Goal: Task Accomplishment & Management: Manage account settings

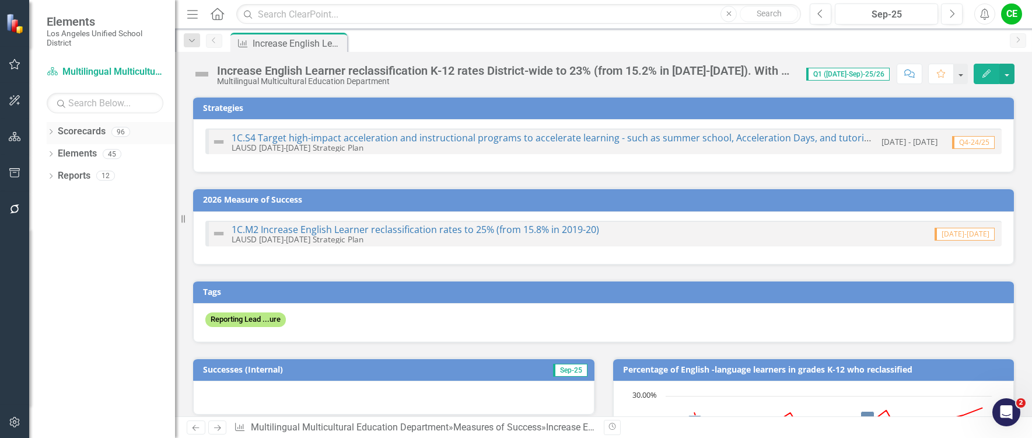
click at [50, 130] on icon "Dropdown" at bounding box center [51, 133] width 8 height 6
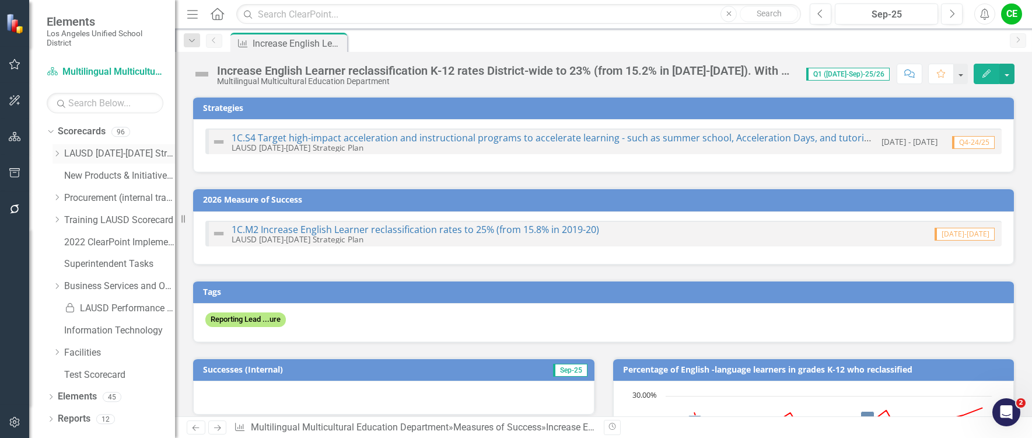
click at [57, 152] on icon "Dropdown" at bounding box center [57, 153] width 9 height 7
click at [67, 261] on icon "Dropdown" at bounding box center [68, 263] width 9 height 7
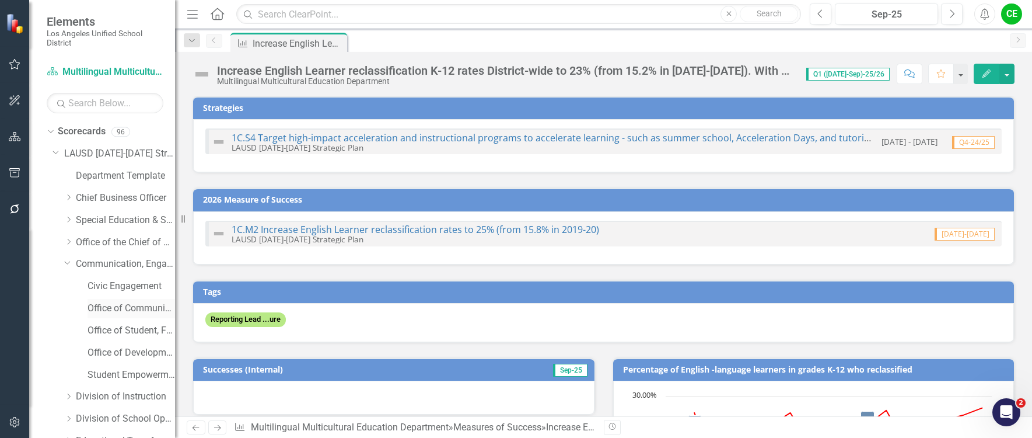
click at [124, 306] on link "Office of Communications and Media Relations" at bounding box center [132, 308] width 88 height 13
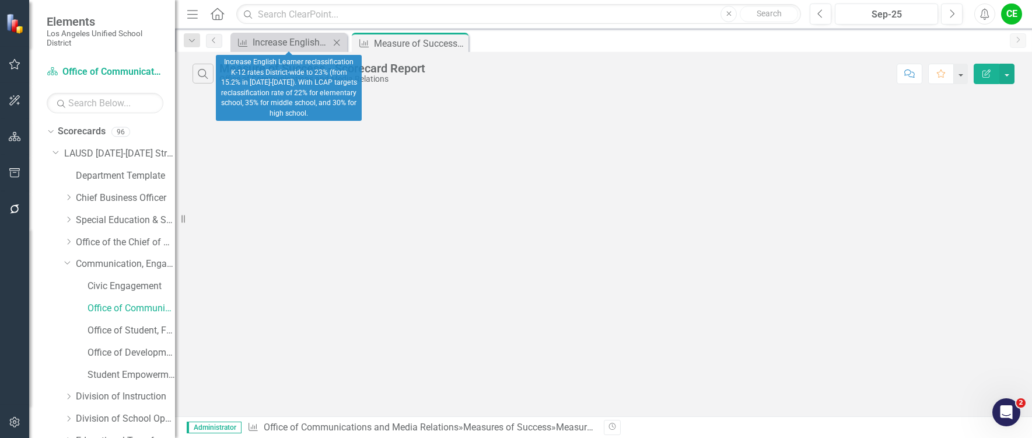
click at [338, 41] on icon at bounding box center [337, 42] width 6 height 6
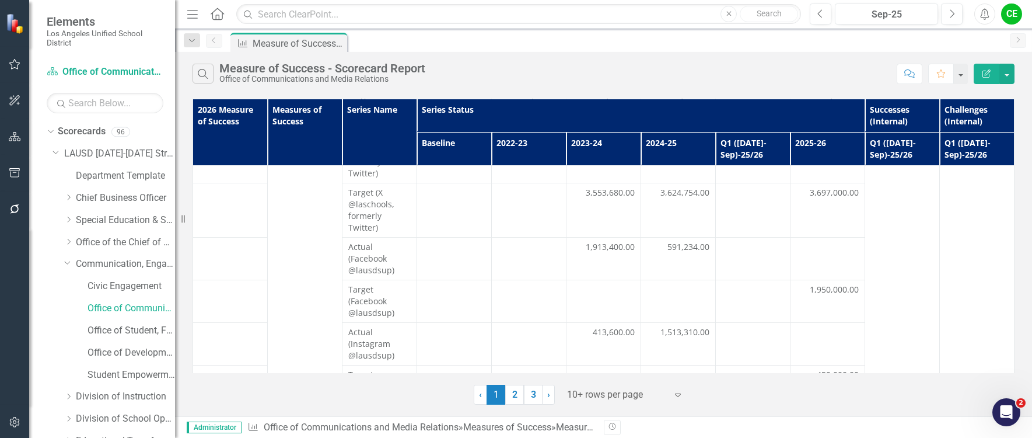
scroll to position [406, 0]
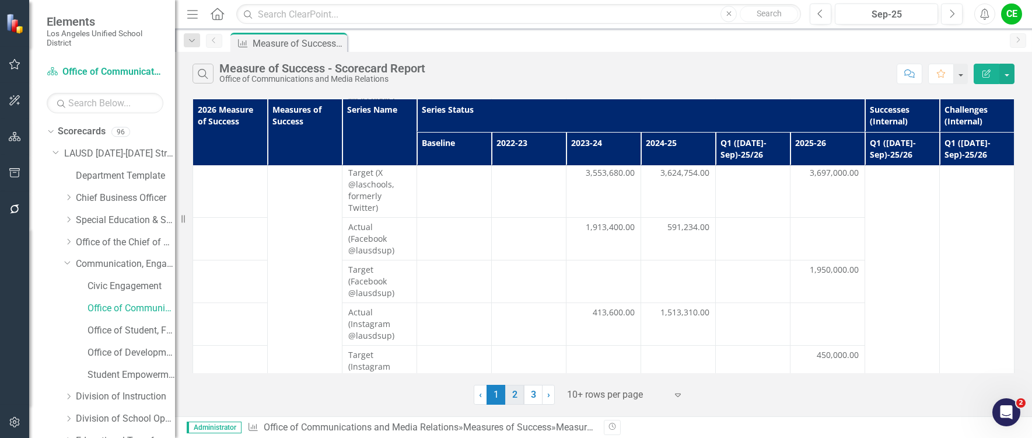
click at [514, 402] on link "2" at bounding box center [514, 395] width 19 height 20
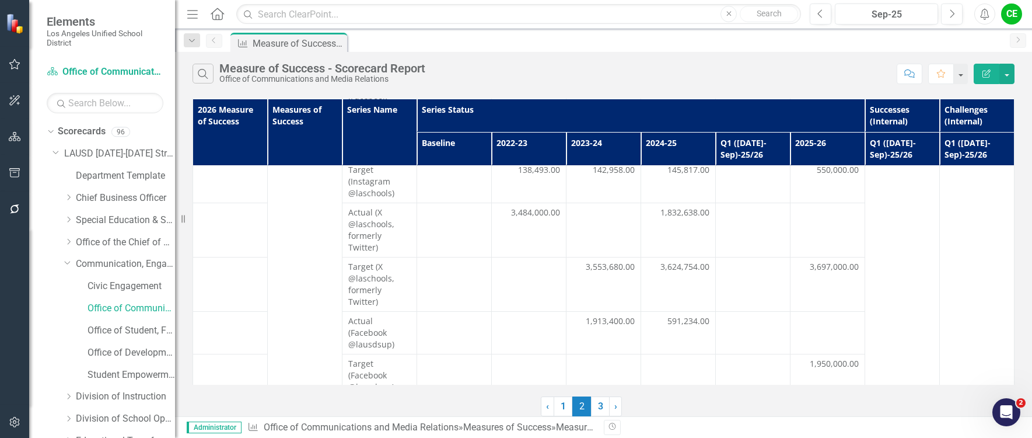
scroll to position [394, 0]
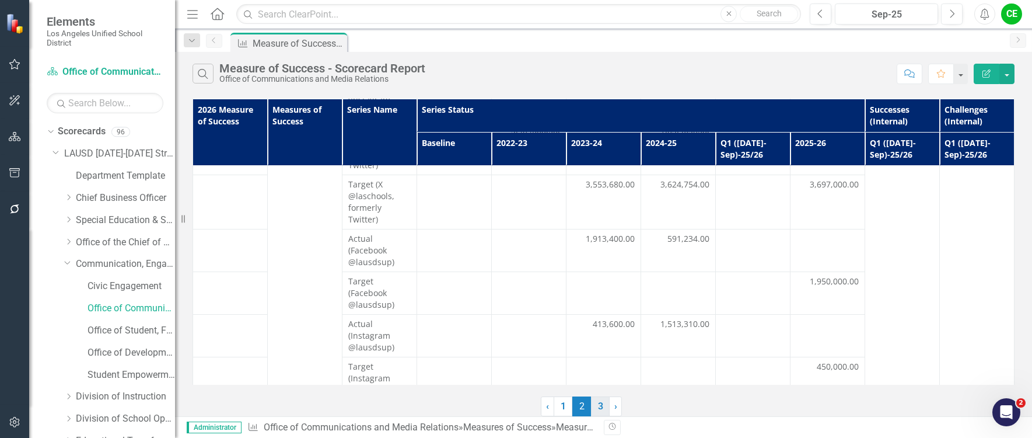
click at [595, 406] on link "3" at bounding box center [600, 406] width 19 height 20
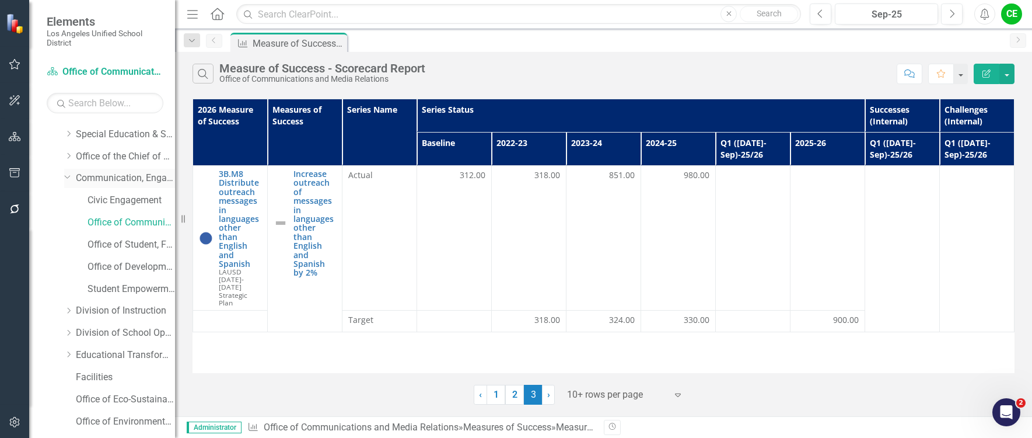
scroll to position [175, 0]
click at [67, 221] on icon "Dropdown" at bounding box center [68, 221] width 9 height 7
click at [116, 355] on link "CTE Linked Learning" at bounding box center [132, 354] width 88 height 13
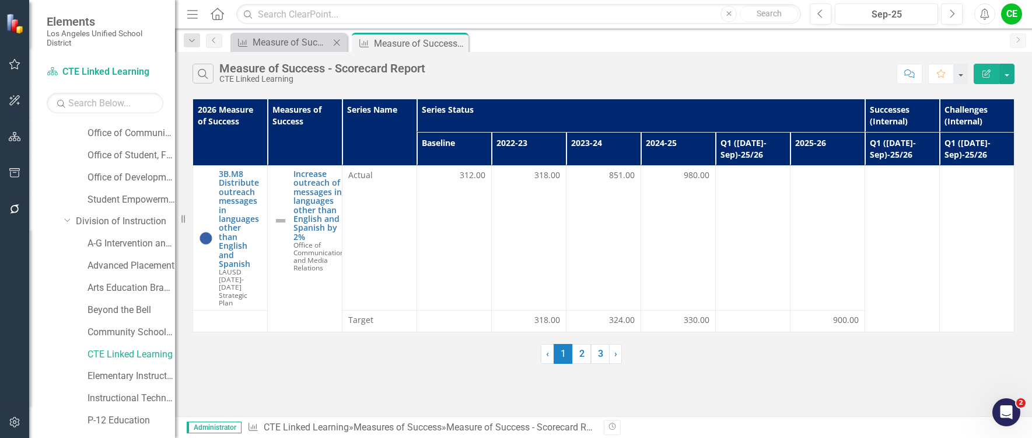
click at [335, 41] on icon "Close" at bounding box center [337, 42] width 12 height 9
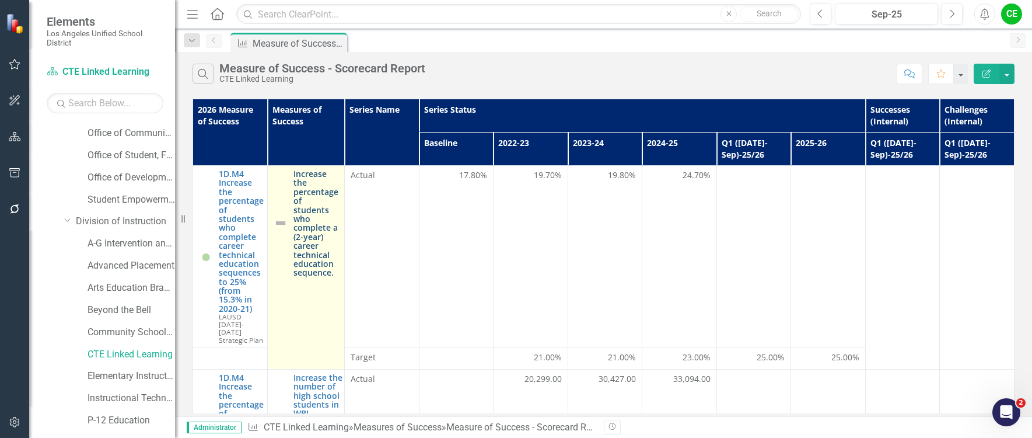
click at [310, 243] on link "Increase the percentage of students who complete a (2-year) career technical ed…" at bounding box center [317, 223] width 46 height 108
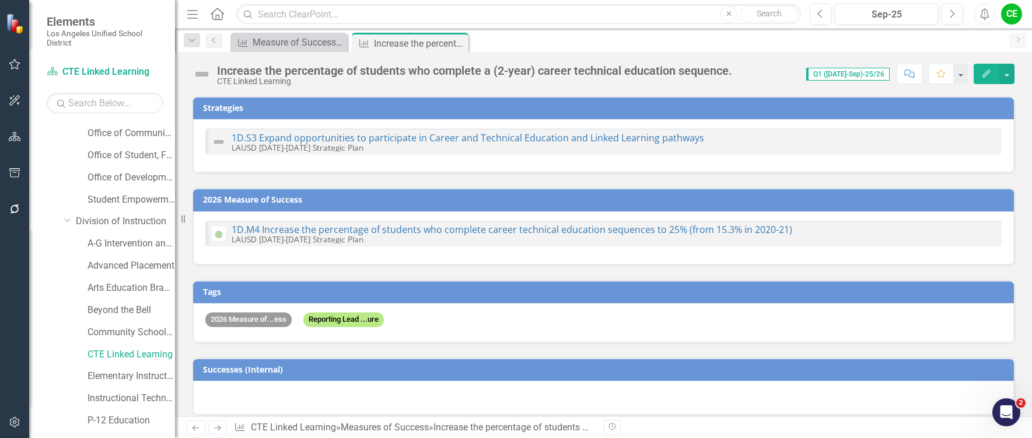
checkbox input "true"
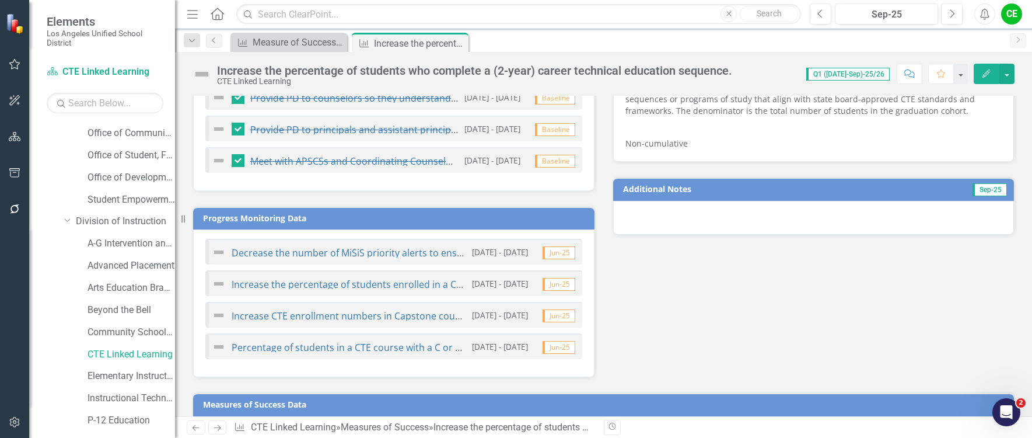
scroll to position [982, 0]
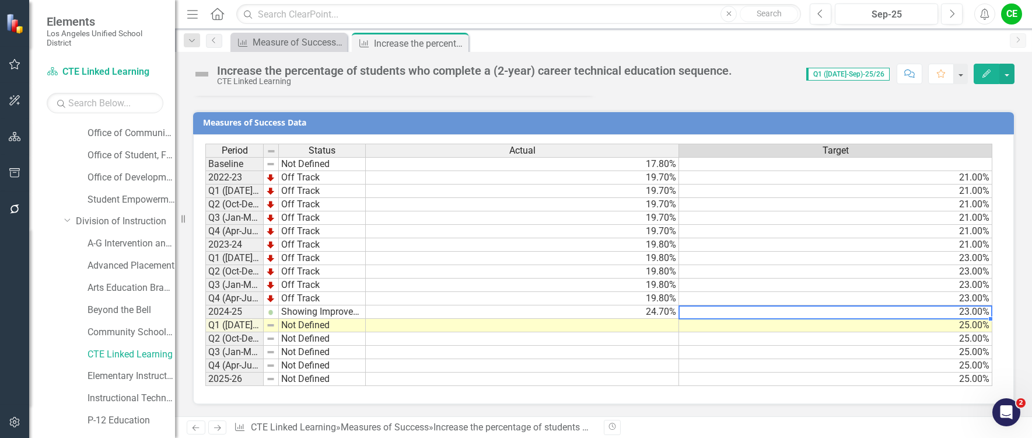
click at [946, 313] on td "23.00%" at bounding box center [835, 311] width 313 height 13
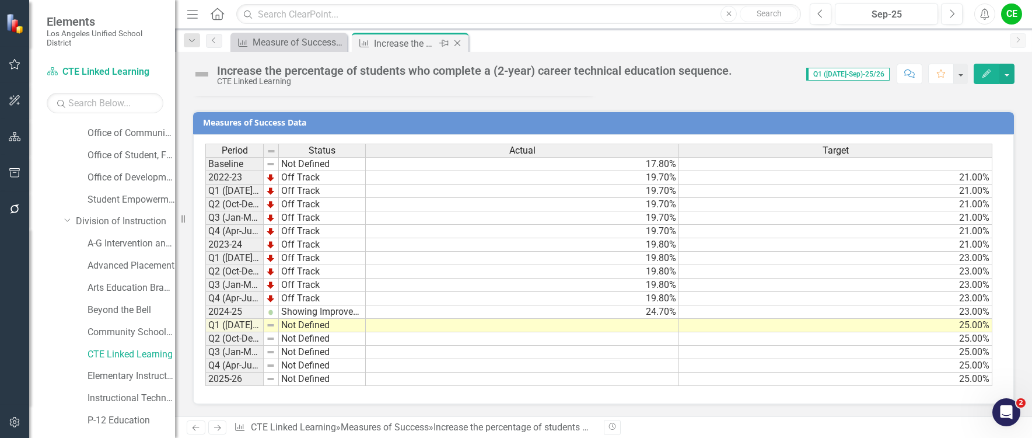
click at [457, 44] on icon "Close" at bounding box center [458, 43] width 12 height 9
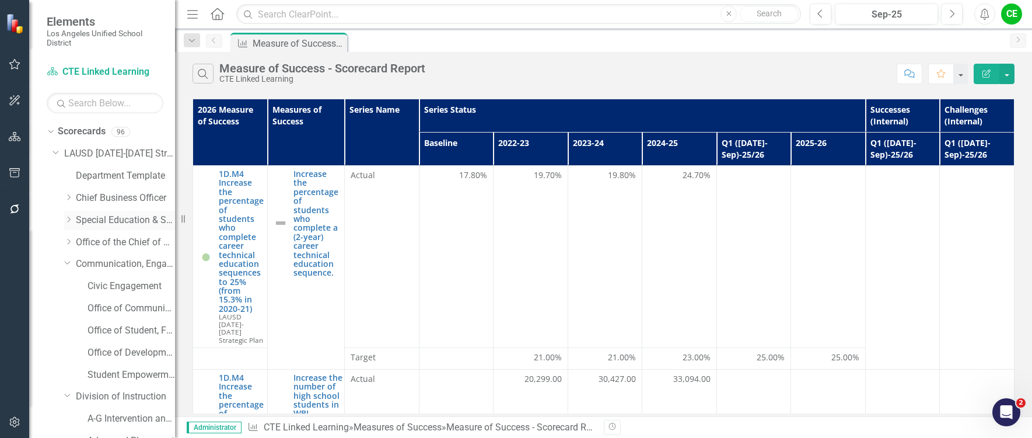
click at [68, 215] on div "Dropdown" at bounding box center [68, 220] width 9 height 10
click at [114, 263] on link "Division of Special Education" at bounding box center [132, 263] width 88 height 13
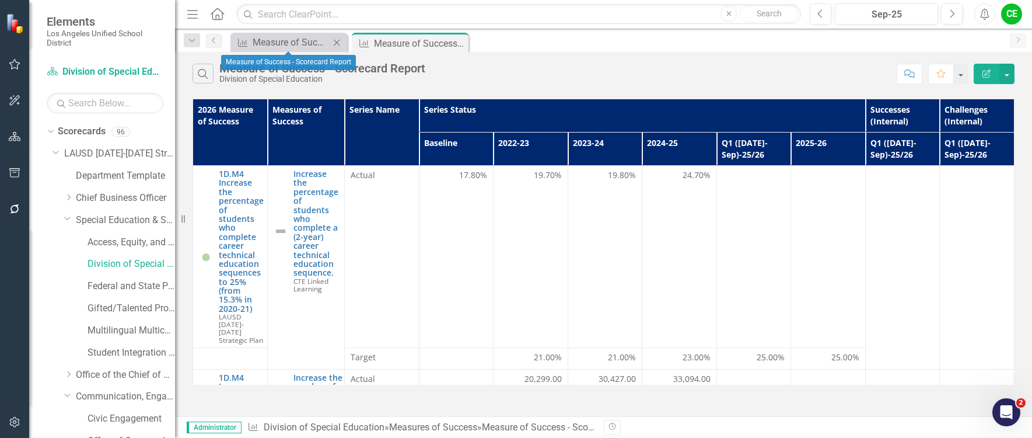
click at [337, 40] on icon "Close" at bounding box center [337, 42] width 12 height 9
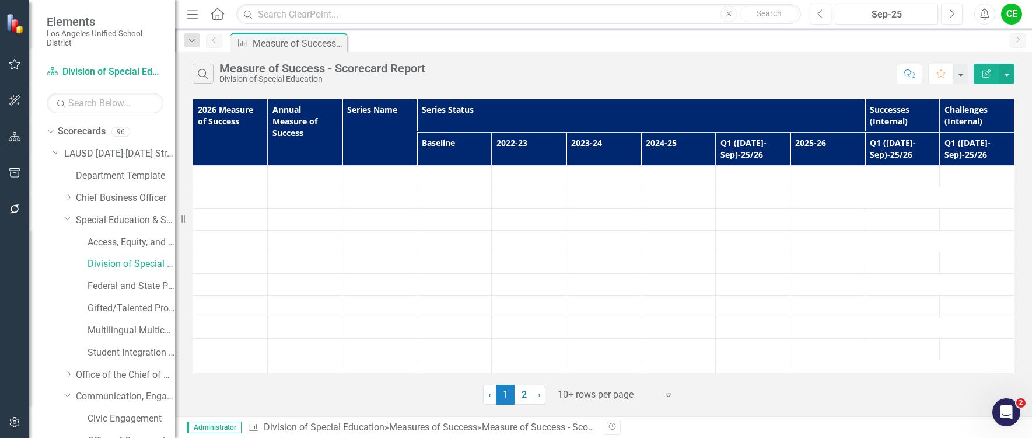
click at [309, 233] on td at bounding box center [304, 242] width 75 height 22
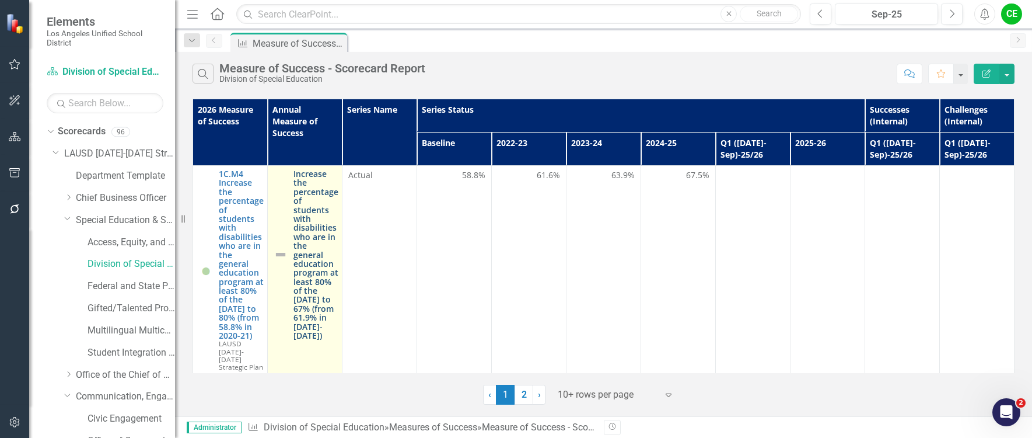
click at [303, 245] on link "Increase the percentage of students with disabilities who are in the general ed…" at bounding box center [316, 254] width 45 height 170
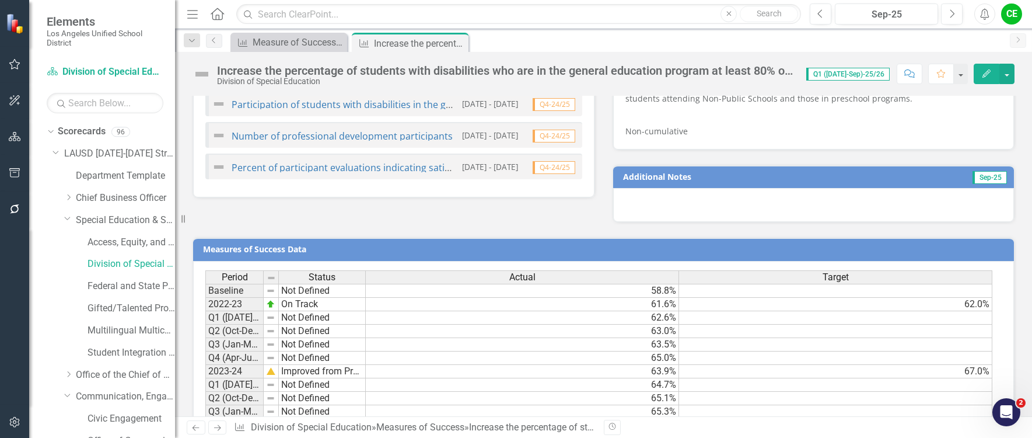
scroll to position [944, 0]
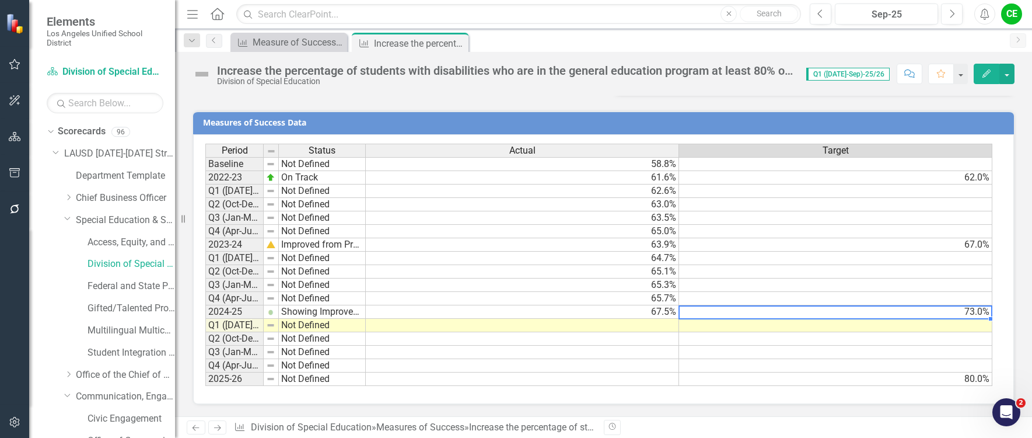
click at [824, 309] on td "73.0%" at bounding box center [835, 311] width 313 height 13
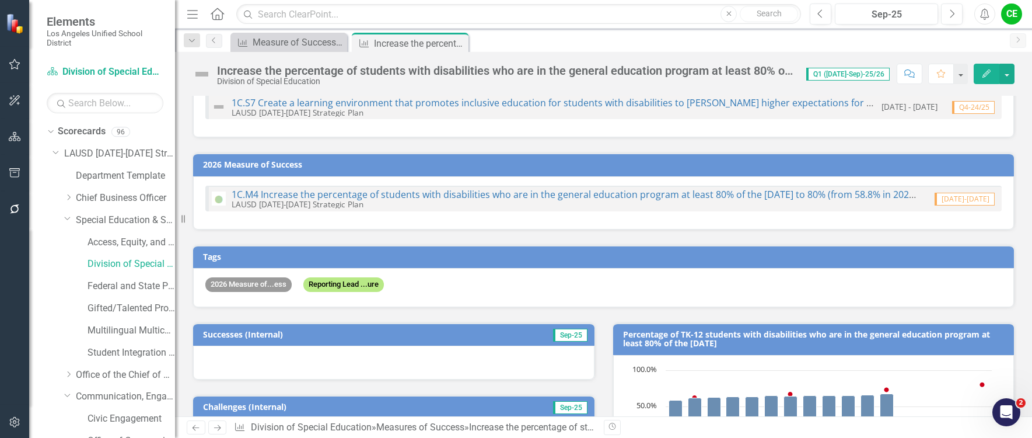
scroll to position [0, 0]
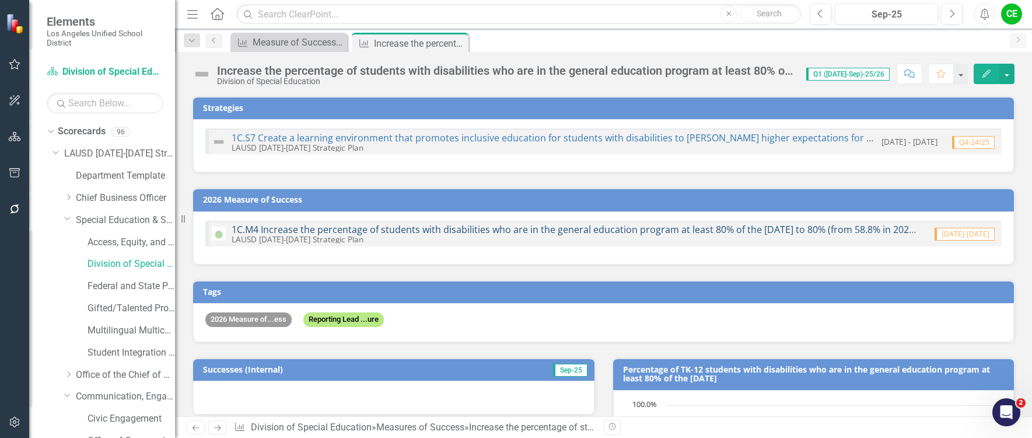
click at [509, 228] on link "1C.M4 Increase the percentage of students with disabilities who are in the gene…" at bounding box center [581, 229] width 699 height 13
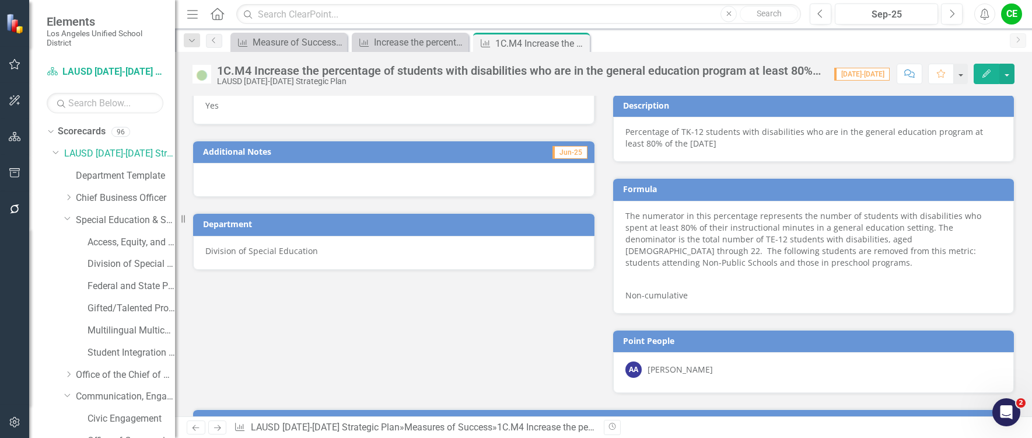
scroll to position [500, 0]
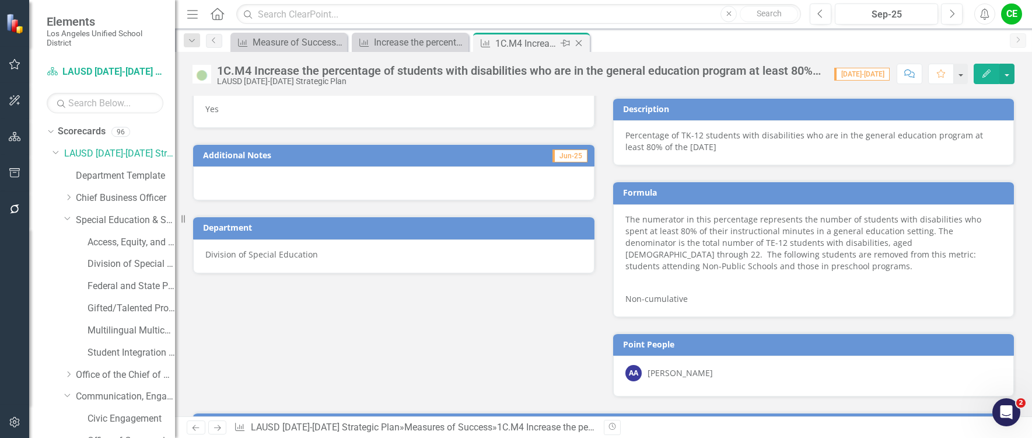
click at [580, 41] on icon "Close" at bounding box center [579, 43] width 12 height 9
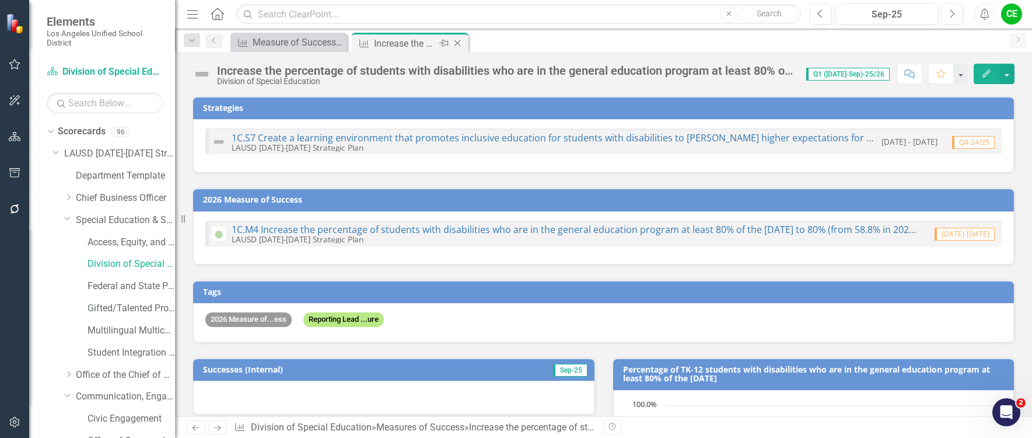
click at [459, 41] on icon at bounding box center [458, 43] width 6 height 6
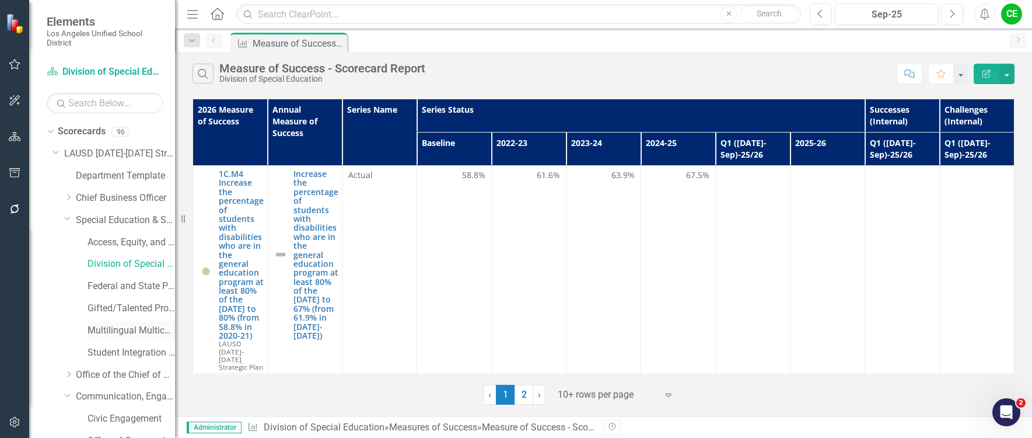
click at [95, 330] on link "Multilingual Multicultural Education Department" at bounding box center [132, 330] width 88 height 13
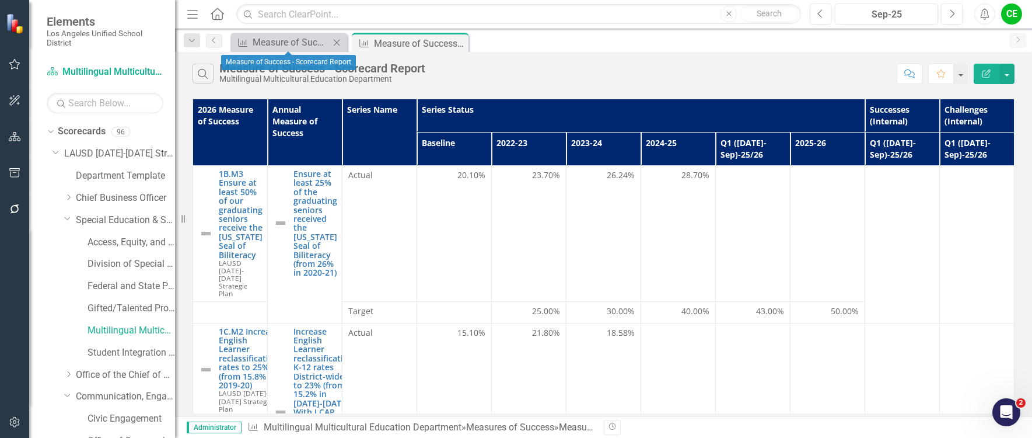
click at [336, 43] on icon "Close" at bounding box center [337, 42] width 12 height 9
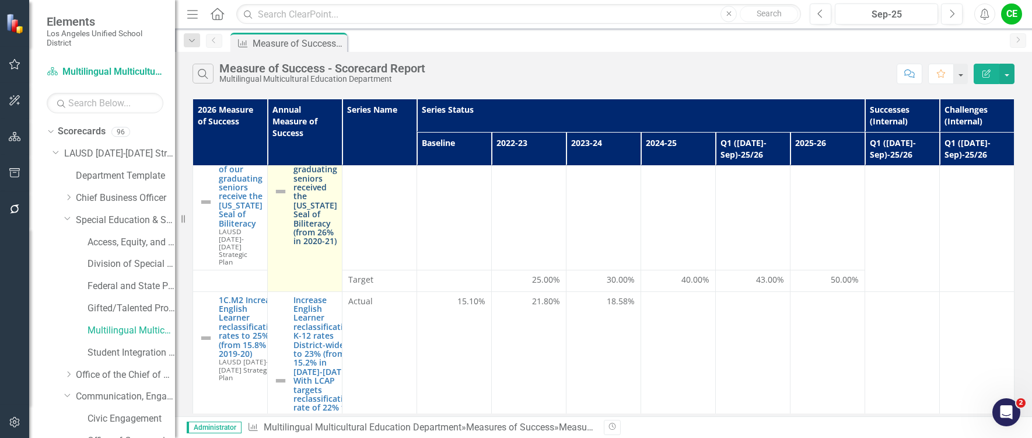
scroll to position [58, 0]
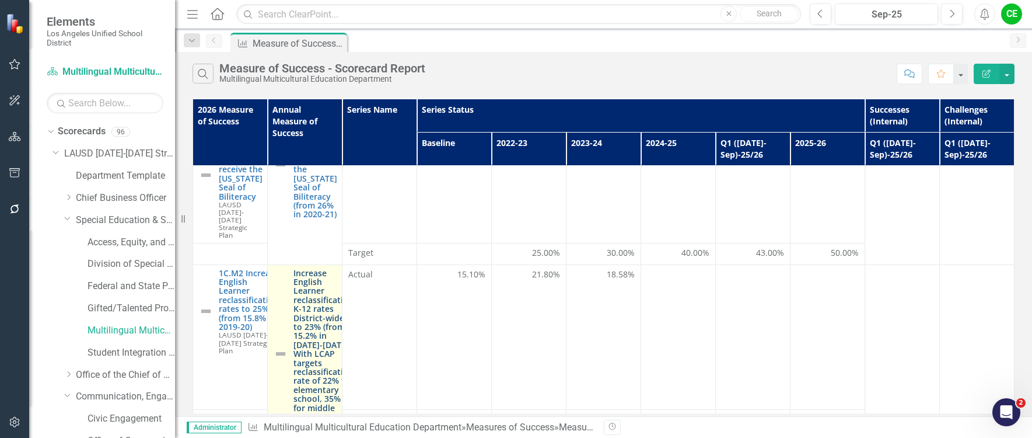
click at [320, 298] on link "Increase English Learner reclassification K-12 rates District-wide to 23% (from…" at bounding box center [324, 353] width 60 height 170
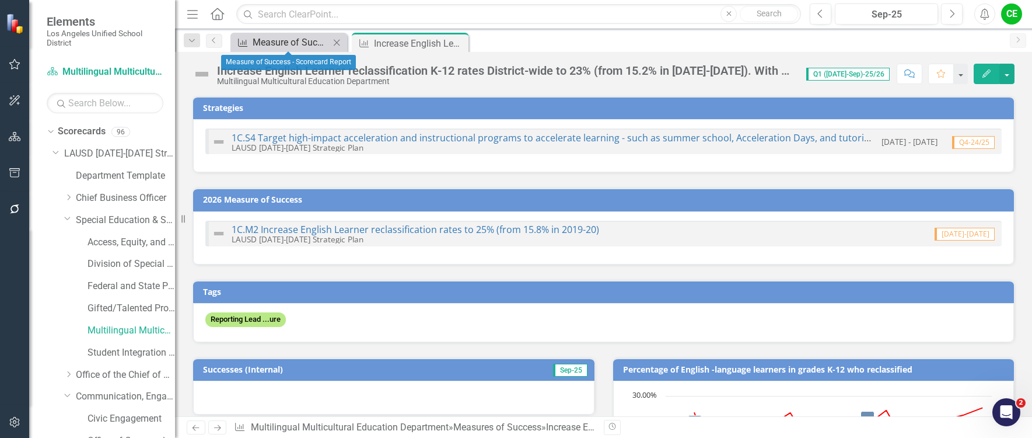
click at [319, 44] on div "Measure of Success - Scorecard Report" at bounding box center [291, 42] width 77 height 15
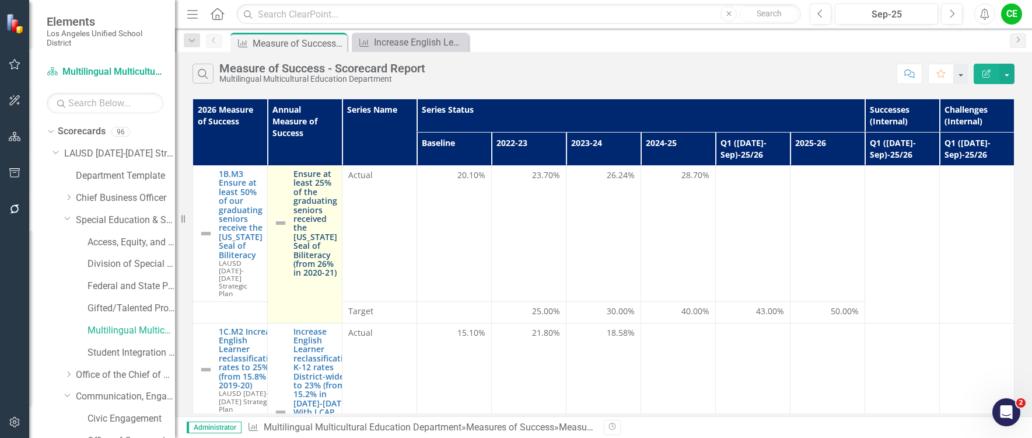
click at [311, 218] on link "Ensure at least 25% of the graduating seniors received the [US_STATE] Seal of B…" at bounding box center [316, 223] width 44 height 108
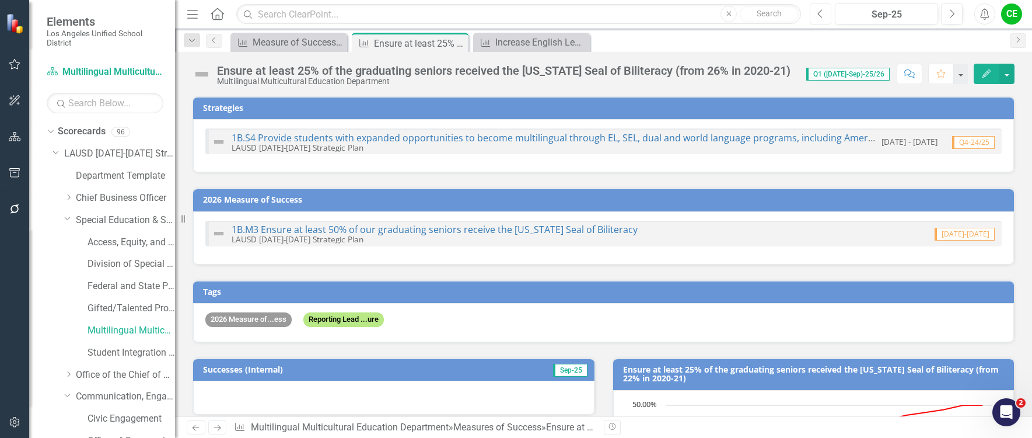
click at [825, 17] on button "Previous" at bounding box center [821, 14] width 22 height 21
click at [821, 17] on icon "Previous" at bounding box center [821, 14] width 6 height 11
click at [508, 226] on link "1B.M3 Ensure at least 50% of our graduating seniors receive the [US_STATE] Seal…" at bounding box center [435, 229] width 406 height 13
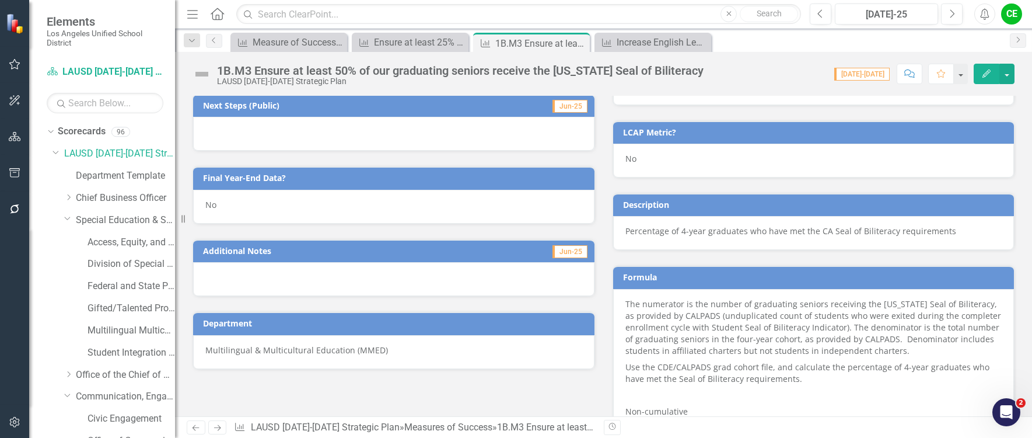
scroll to position [700, 0]
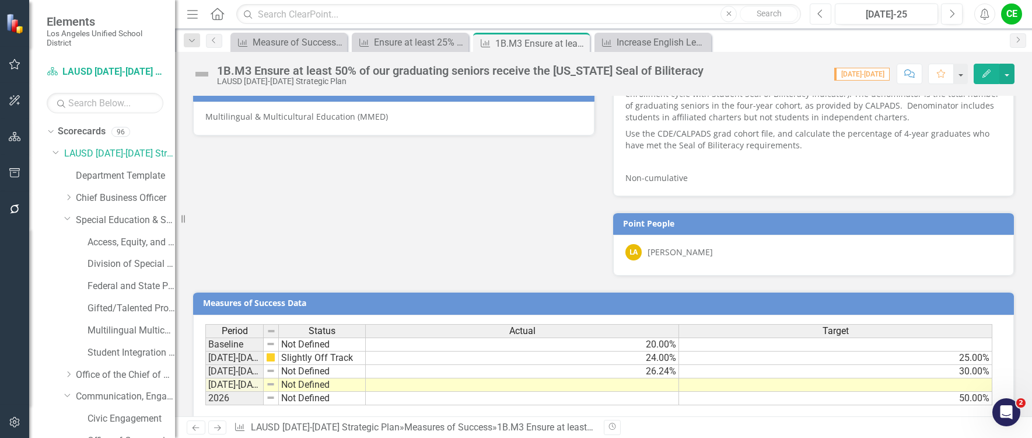
click at [820, 19] on button "Previous" at bounding box center [821, 14] width 22 height 21
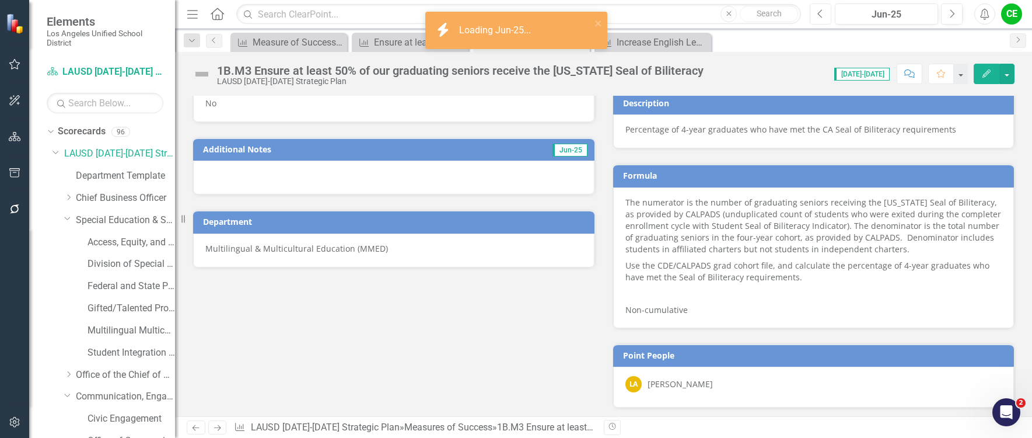
scroll to position [755, 0]
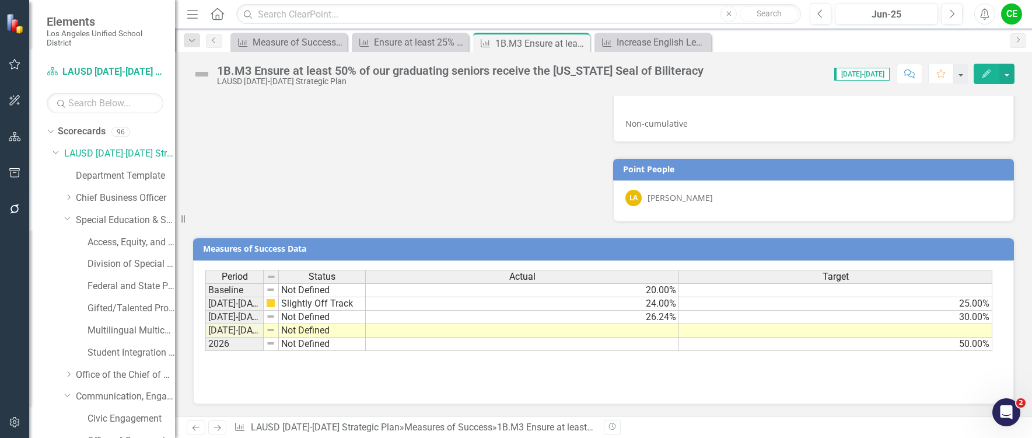
click at [651, 329] on td at bounding box center [522, 330] width 313 height 13
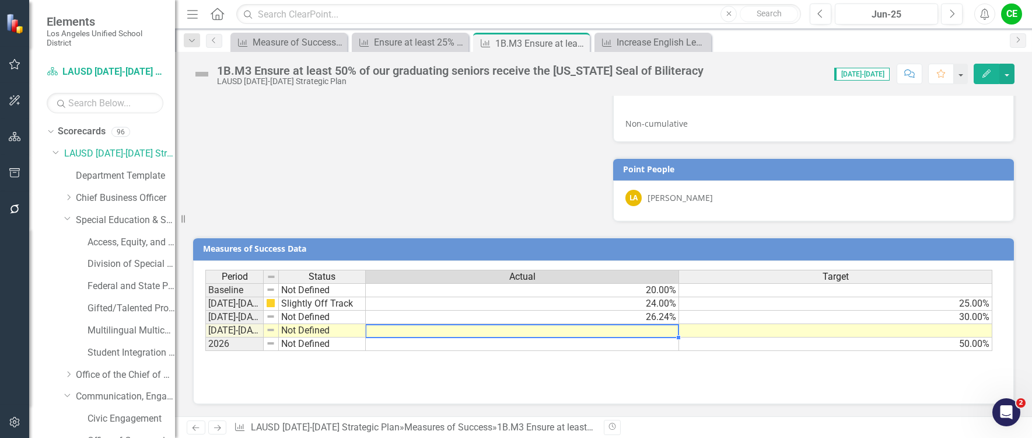
click at [739, 329] on td at bounding box center [835, 330] width 313 height 13
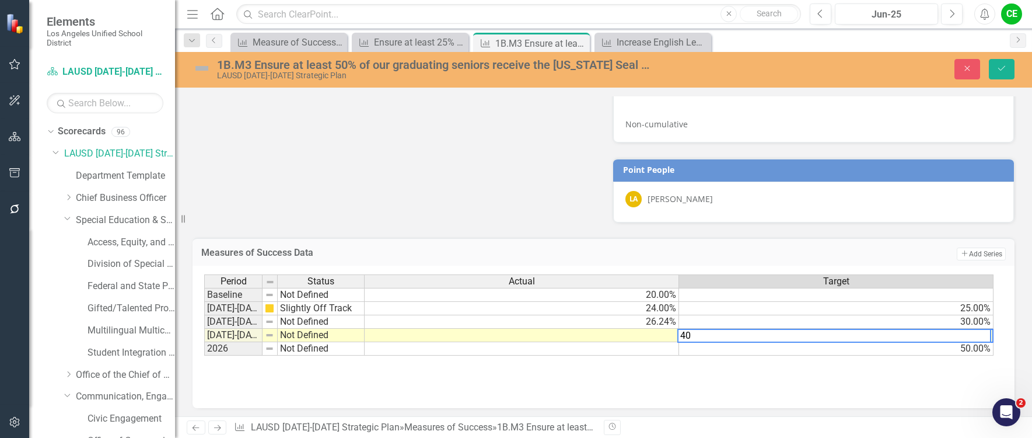
type textarea "40"
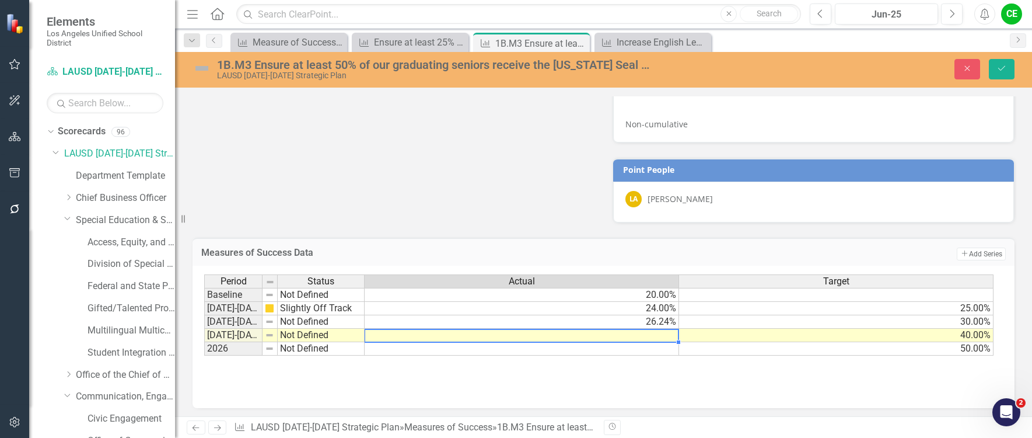
click at [670, 339] on td at bounding box center [522, 335] width 315 height 13
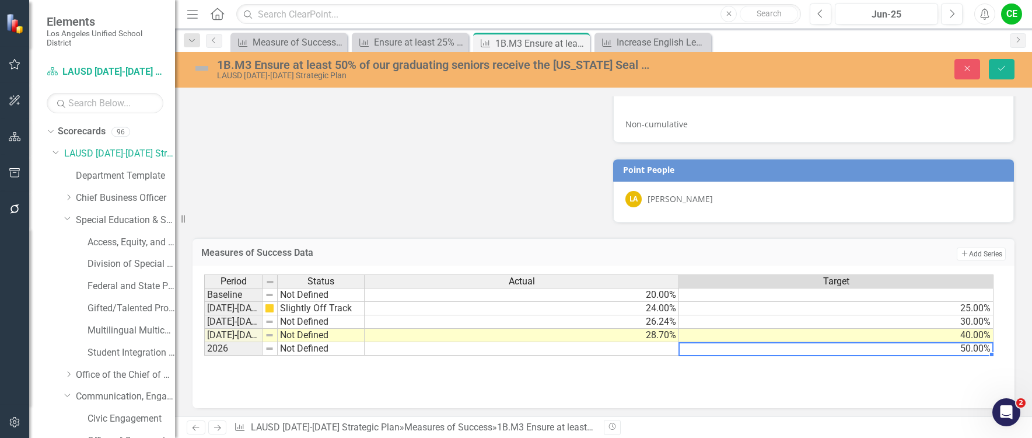
type textarea "50"
click at [713, 348] on td "50.00%" at bounding box center [836, 348] width 315 height 13
click at [1007, 68] on button "Save" at bounding box center [1002, 69] width 26 height 20
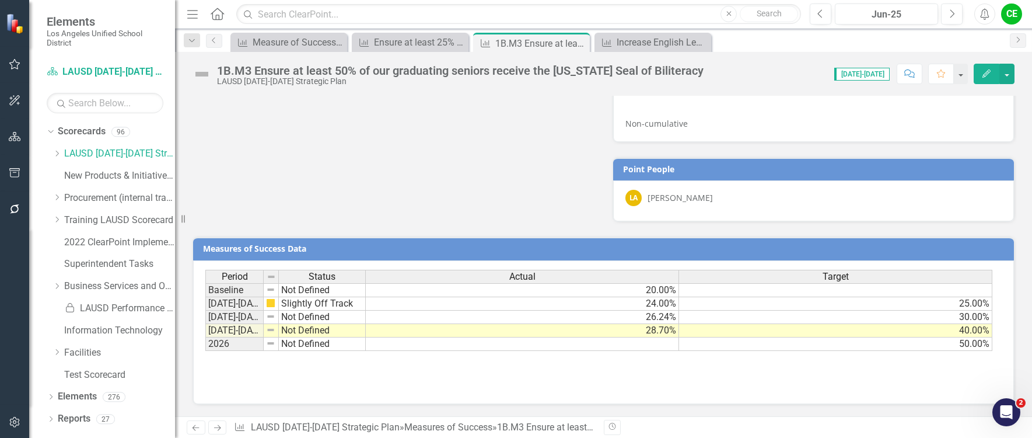
click at [304, 335] on td "Not Defined" at bounding box center [322, 330] width 87 height 13
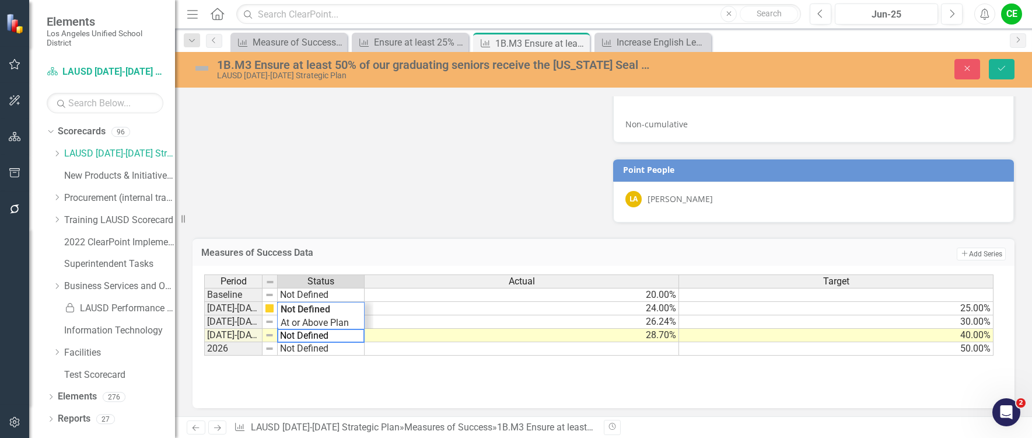
drag, startPoint x: 339, startPoint y: 334, endPoint x: 220, endPoint y: 336, distance: 119.1
click at [220, 336] on div "Period Status Actual Target Baseline Not Defined 20.00% [DATE]-[DATE] Slightly …" at bounding box center [599, 315] width 790 height 82
click at [323, 322] on div "Period Status Actual Target Baseline Not Defined 20.00% [DATE]-[DATE] Slightly …" at bounding box center [599, 315] width 790 height 82
type textarea "Showing Improvement"
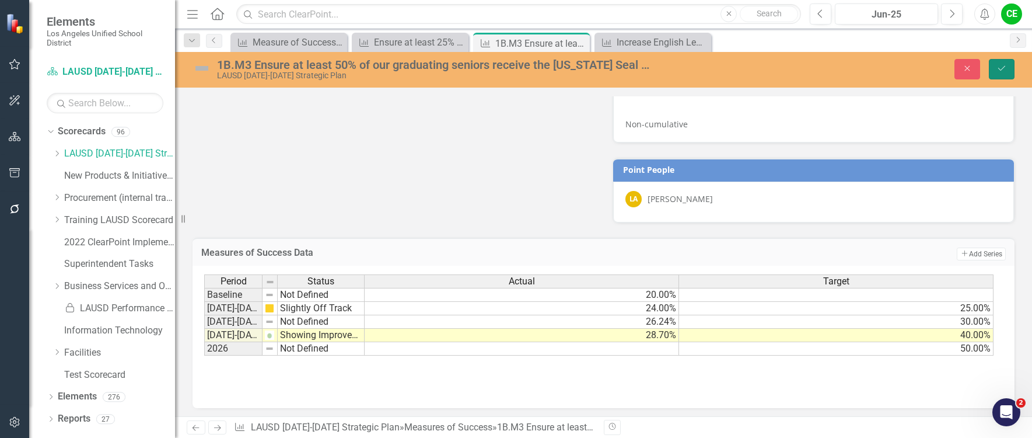
click at [1013, 66] on button "Save" at bounding box center [1002, 69] width 26 height 20
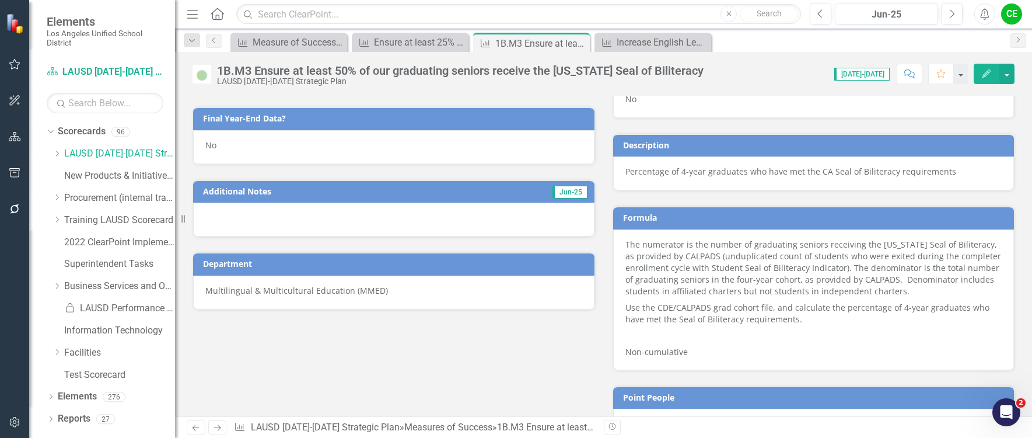
scroll to position [525, 0]
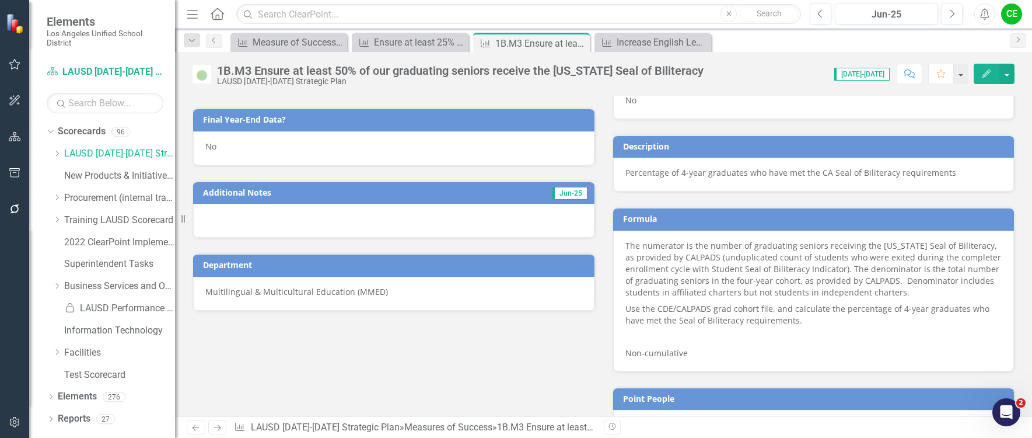
click at [228, 149] on div "No" at bounding box center [394, 148] width 402 height 34
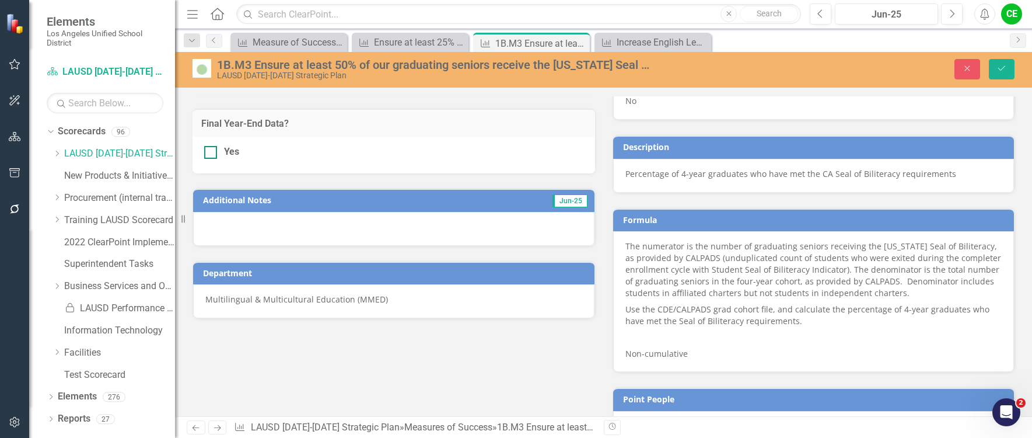
click at [215, 151] on div at bounding box center [210, 152] width 13 height 13
click at [212, 151] on input "Yes" at bounding box center [208, 150] width 8 height 8
checkbox input "true"
click at [1003, 72] on icon "Save" at bounding box center [1002, 68] width 11 height 8
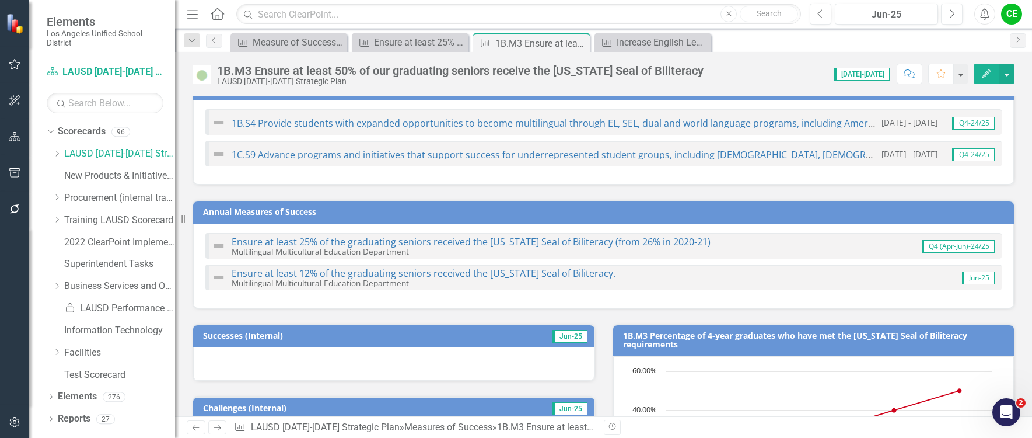
scroll to position [0, 0]
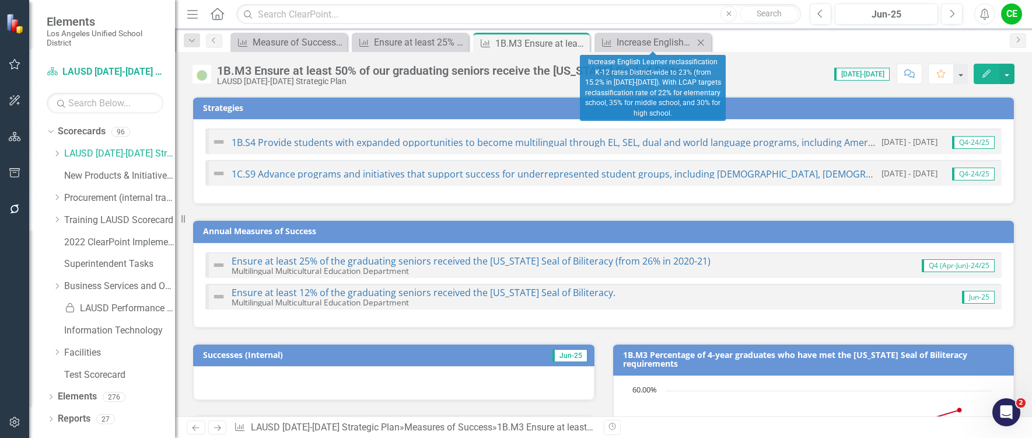
click at [702, 40] on icon "Close" at bounding box center [701, 42] width 12 height 9
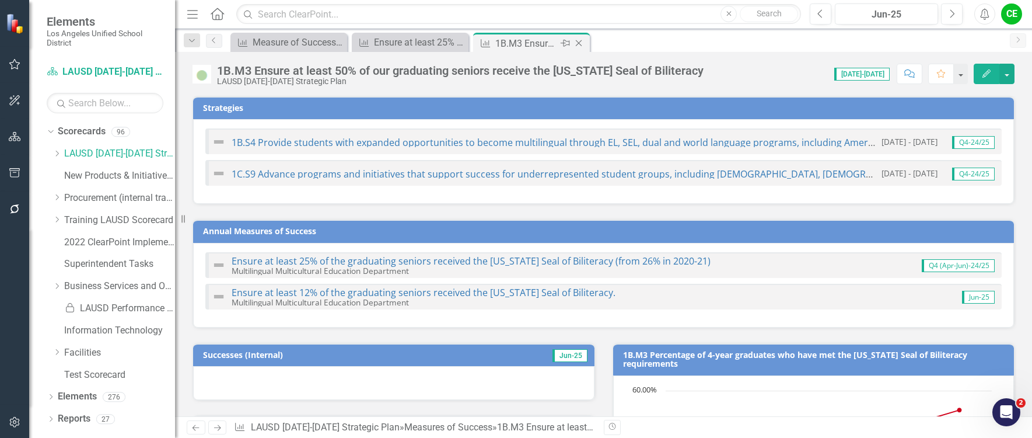
click at [579, 44] on icon "Close" at bounding box center [579, 43] width 12 height 9
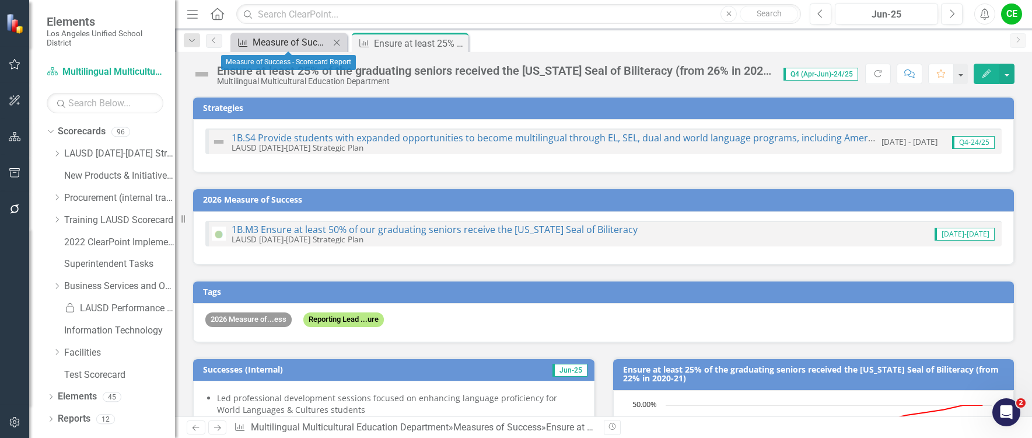
click at [286, 43] on div "Measure of Success - Scorecard Report" at bounding box center [291, 42] width 77 height 15
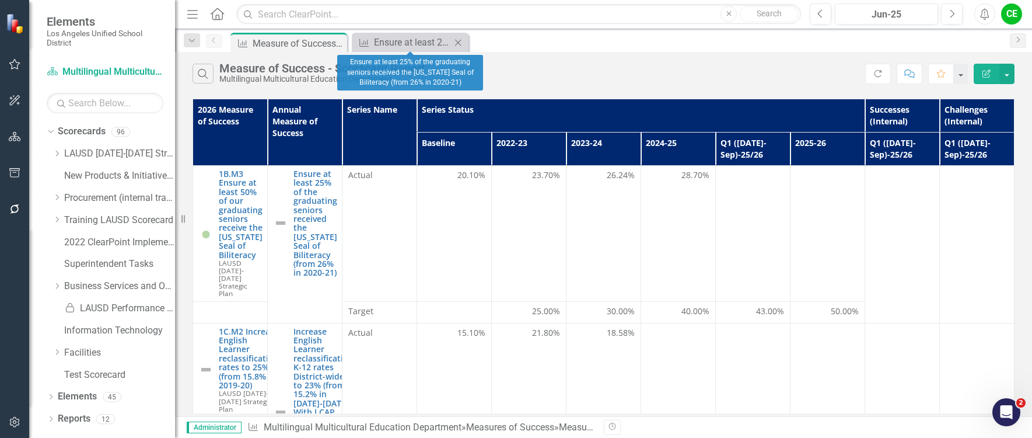
click at [457, 40] on icon "Close" at bounding box center [458, 42] width 12 height 9
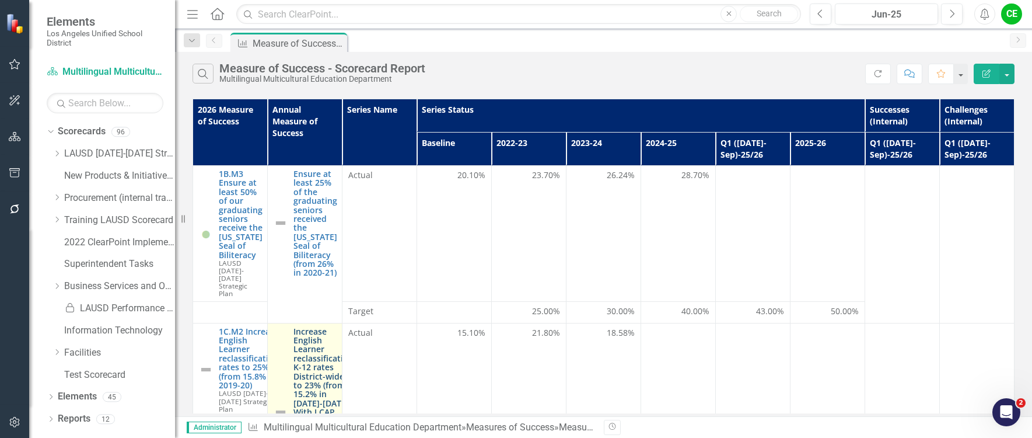
click at [313, 365] on link "Increase English Learner reclassification K-12 rates District-wide to 23% (from…" at bounding box center [324, 412] width 60 height 170
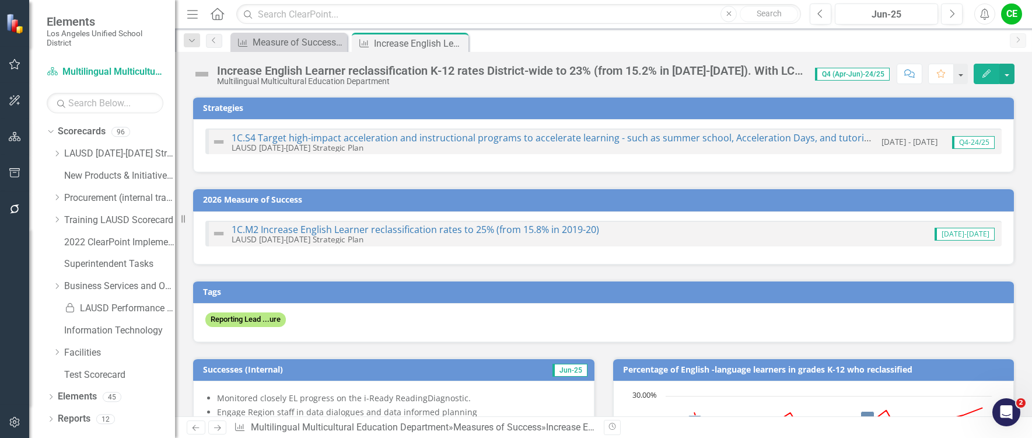
checkbox input "true"
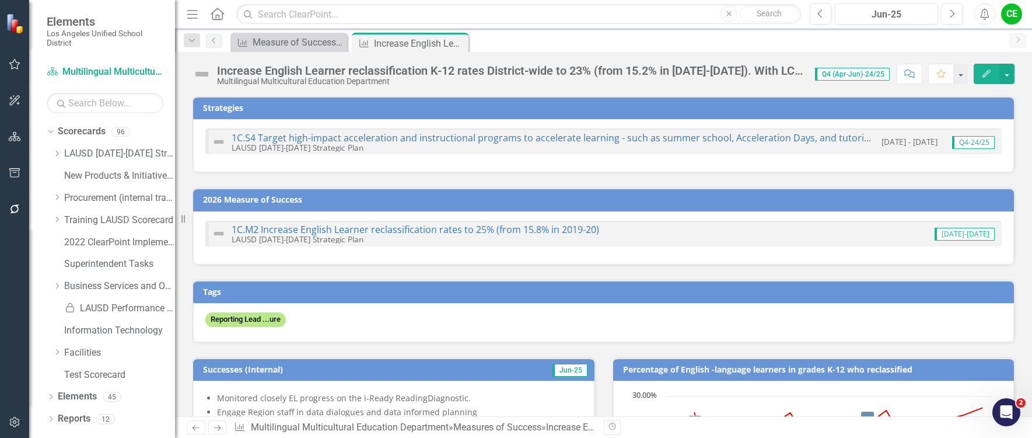
checkbox input "true"
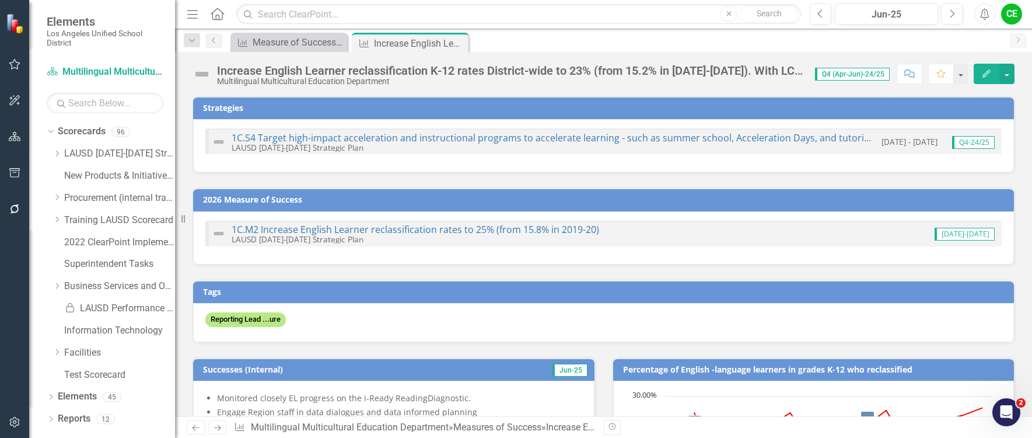
checkbox input "true"
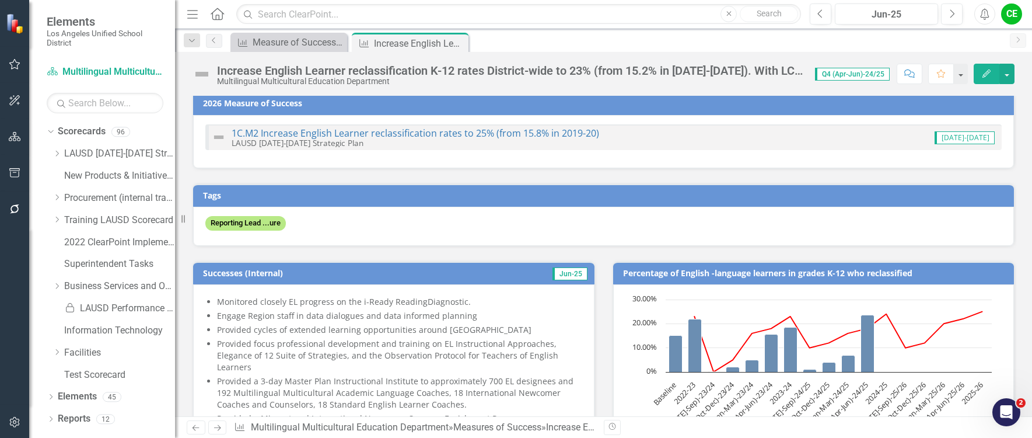
scroll to position [117, 0]
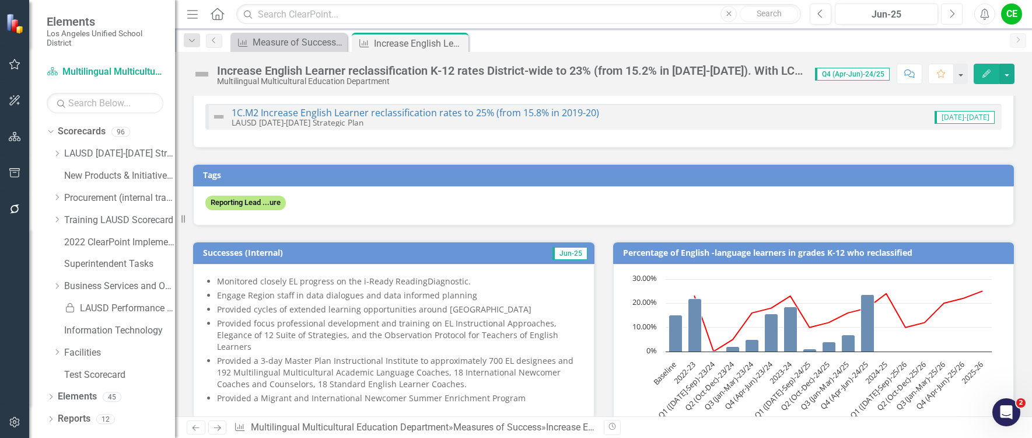
click at [958, 11] on button "Next" at bounding box center [952, 14] width 22 height 21
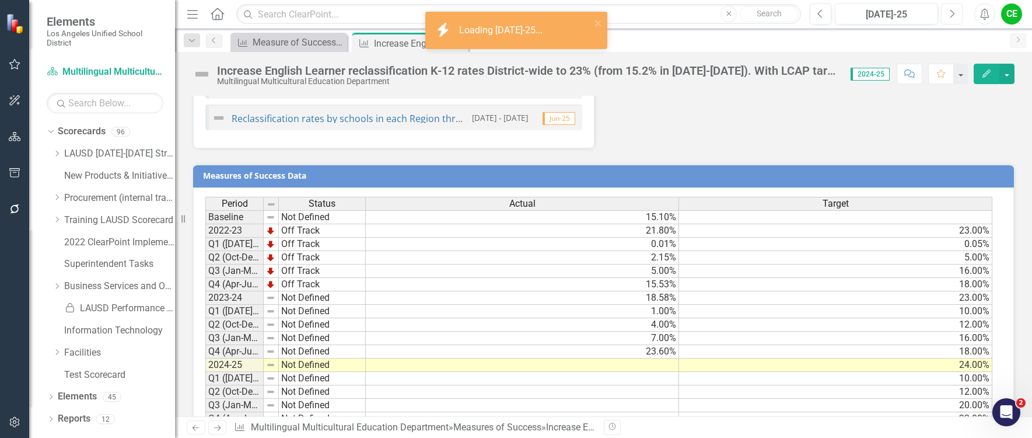
scroll to position [1455, 0]
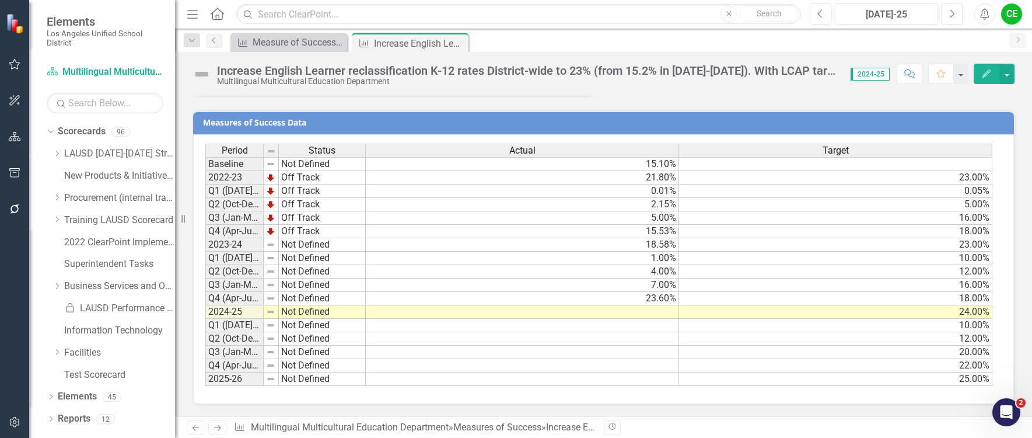
click at [205, 318] on div "Period Status Actual Target Baseline Not Defined 15.10% 2022-23 Off Track 21.80…" at bounding box center [205, 265] width 0 height 242
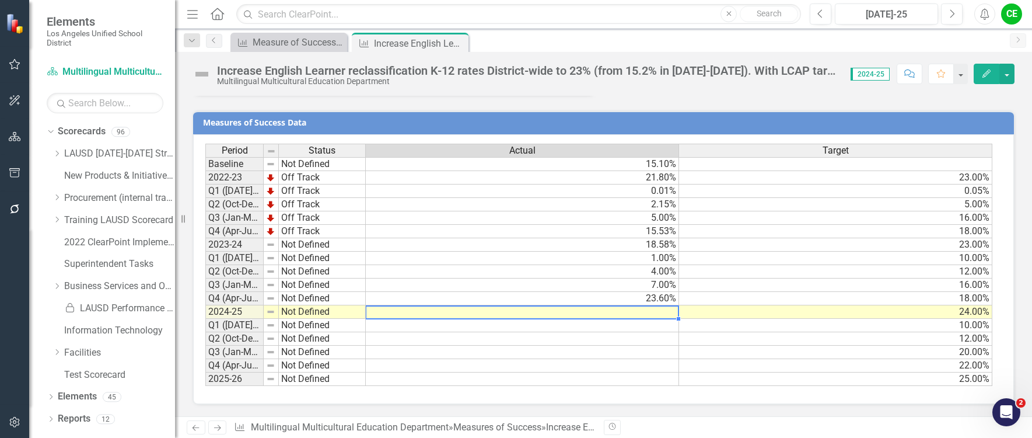
click at [634, 312] on td at bounding box center [522, 311] width 313 height 13
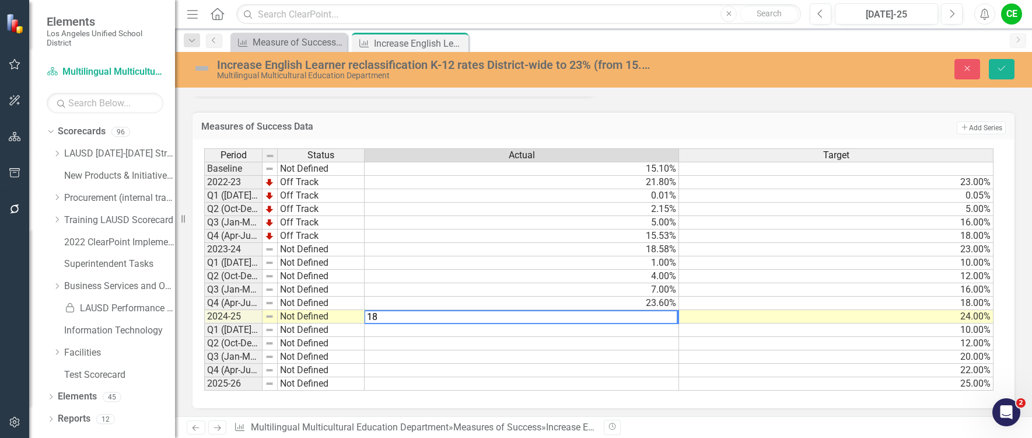
click at [723, 309] on td "18.00%" at bounding box center [836, 302] width 315 height 13
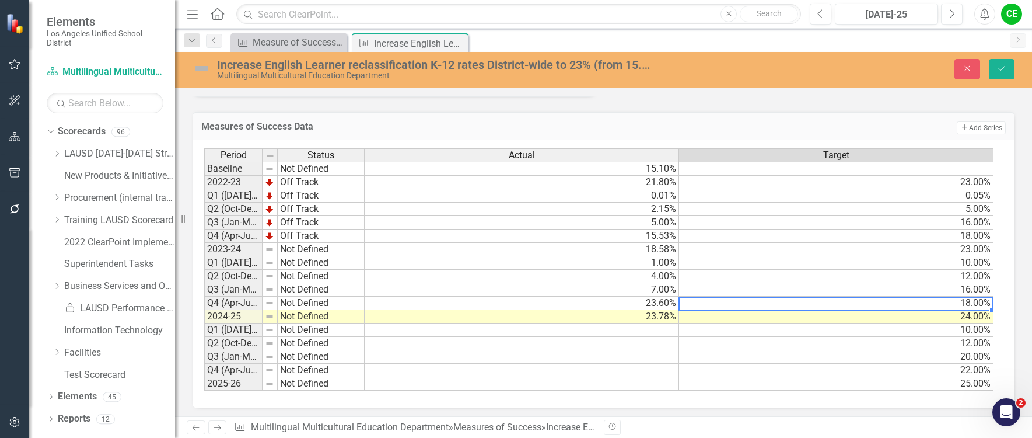
click at [787, 316] on td "24.00%" at bounding box center [836, 316] width 315 height 13
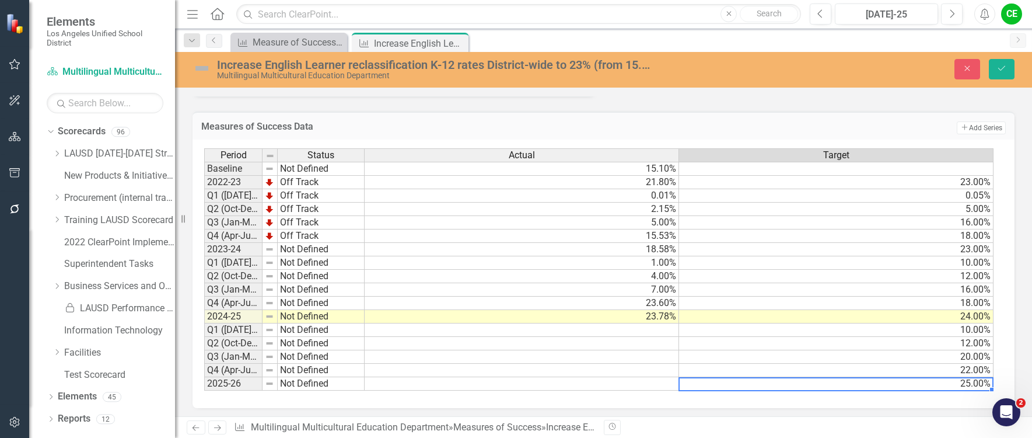
click at [829, 389] on td "25.00%" at bounding box center [836, 383] width 315 height 13
type textarea "22"
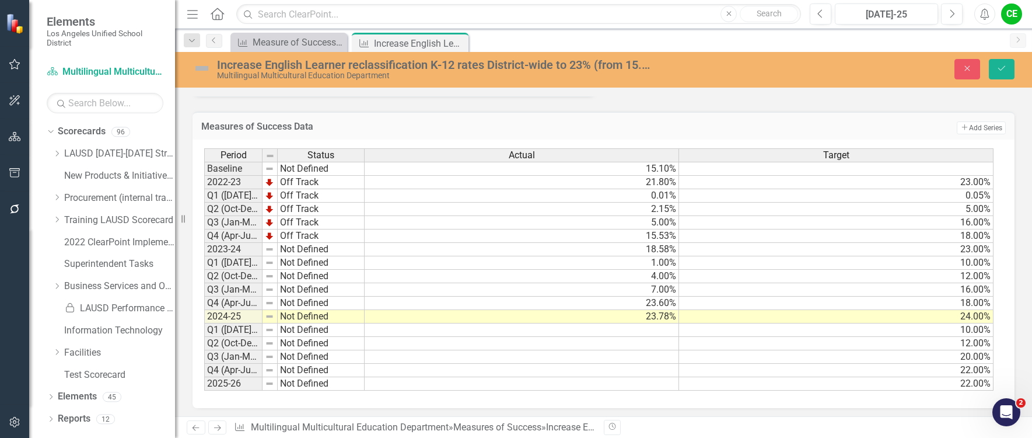
click at [778, 400] on div "Period Status Actual Target Baseline Not Defined 15.10% 2022-23 Off Track 21.80…" at bounding box center [604, 273] width 822 height 268
click at [1001, 69] on icon "Save" at bounding box center [1002, 68] width 11 height 8
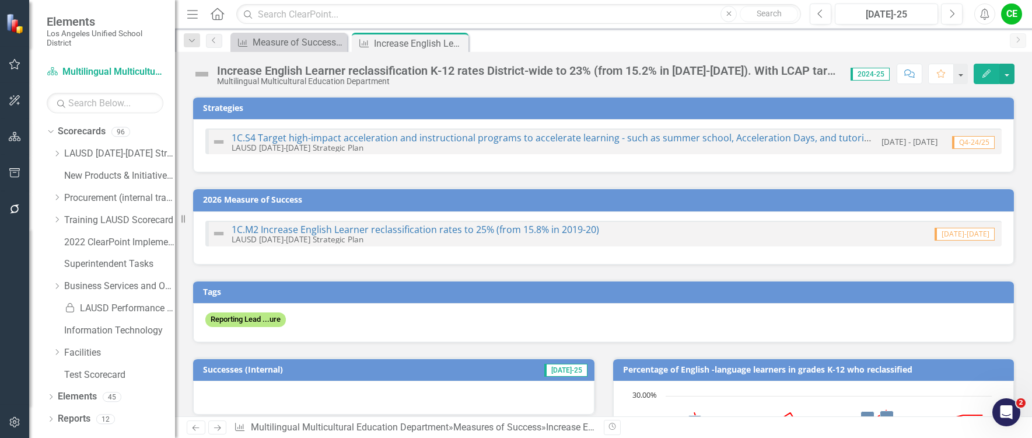
checkbox input "false"
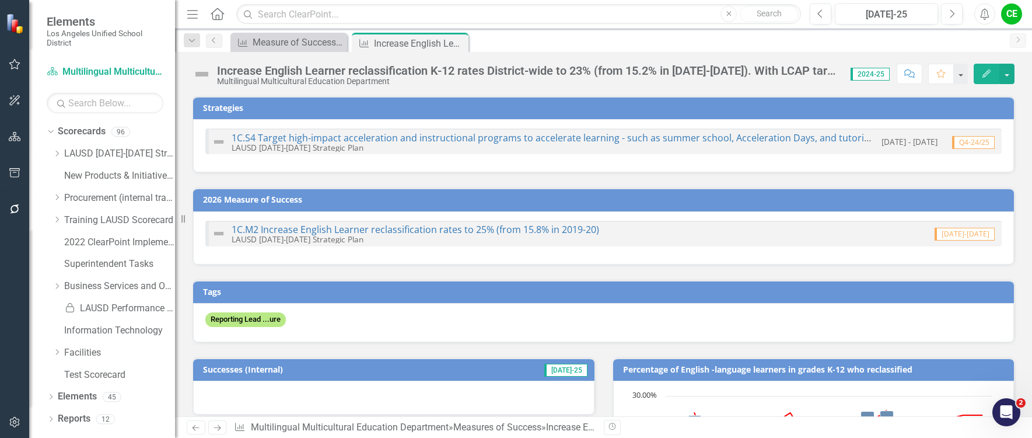
checkbox input "false"
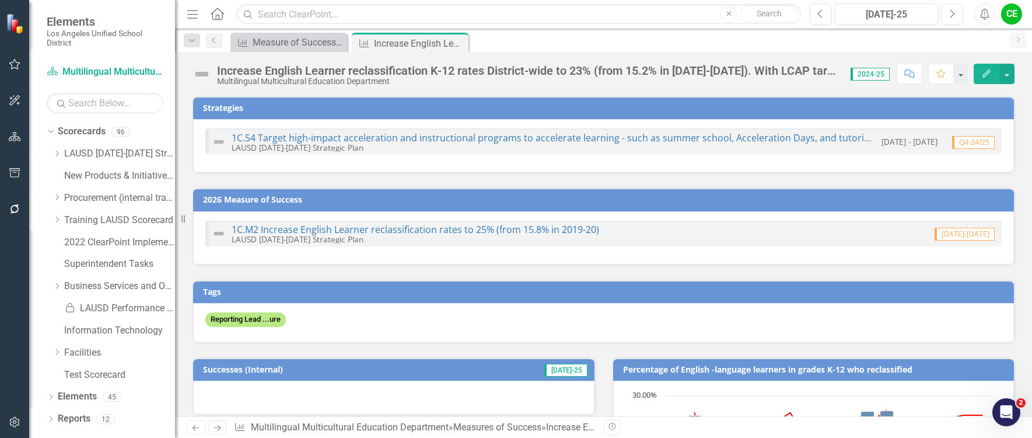
checkbox input "false"
checkbox input "true"
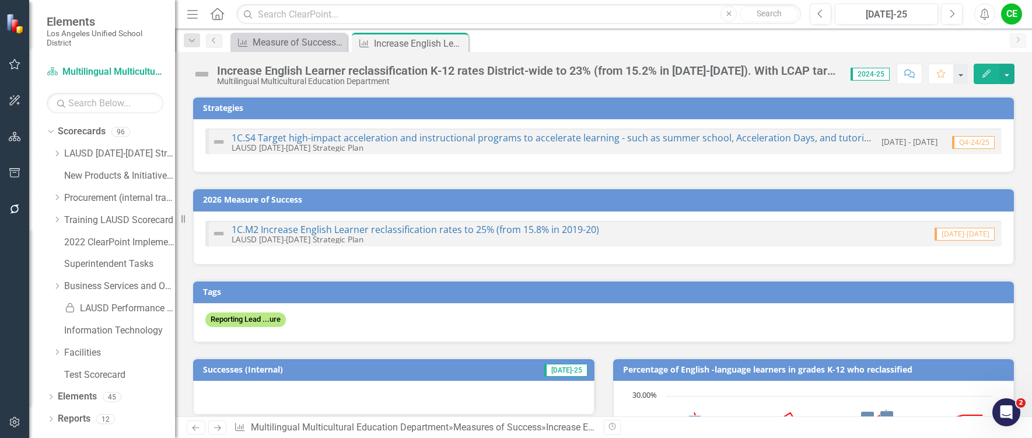
checkbox input "true"
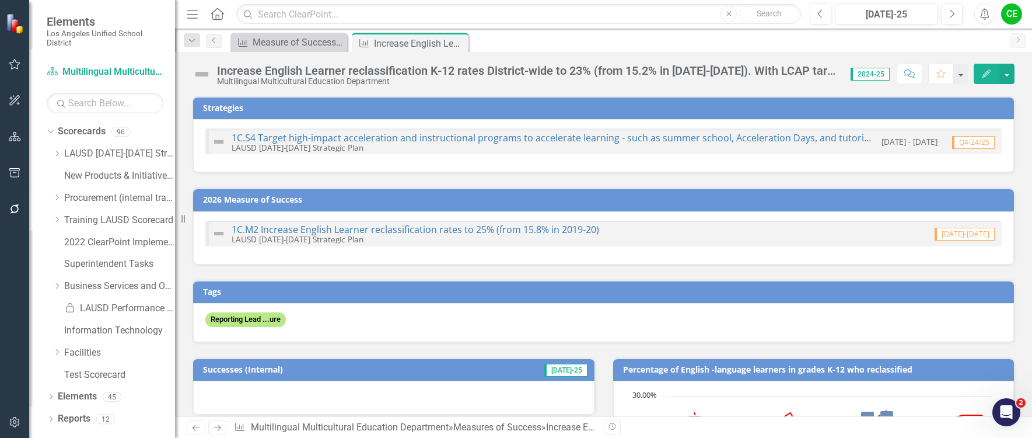
checkbox input "true"
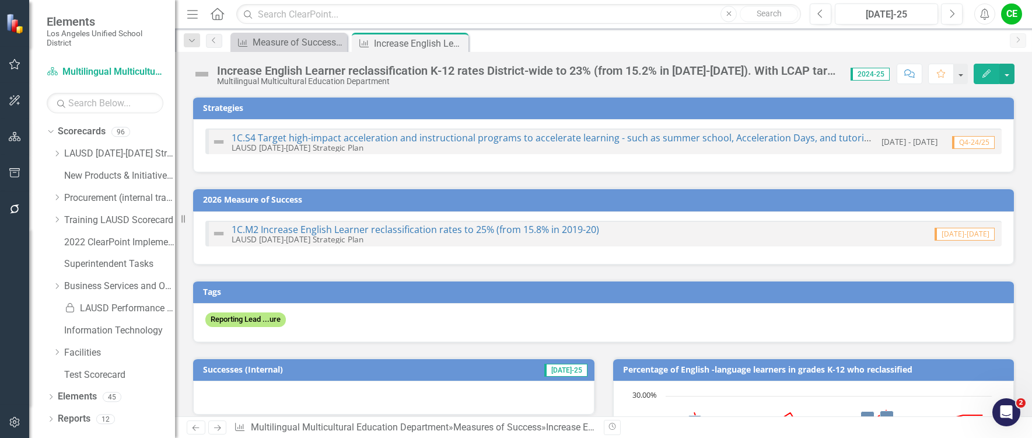
checkbox input "true"
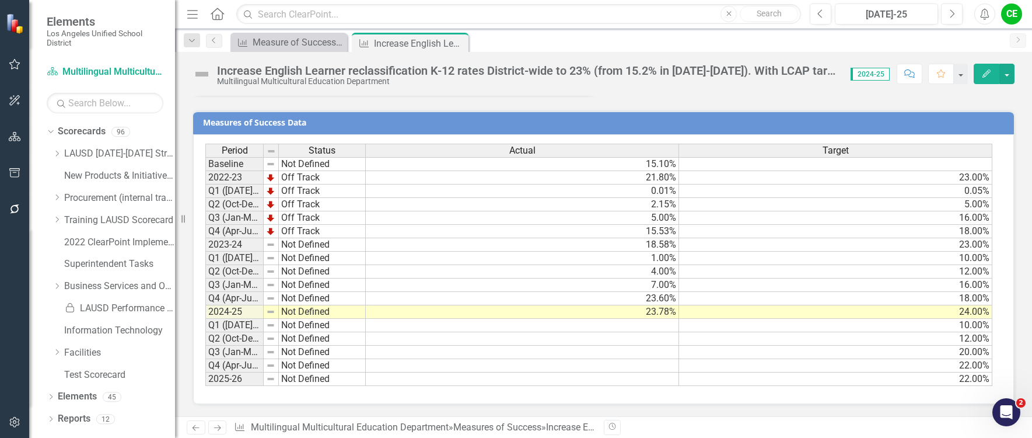
click at [307, 314] on td "Not Defined" at bounding box center [322, 311] width 87 height 13
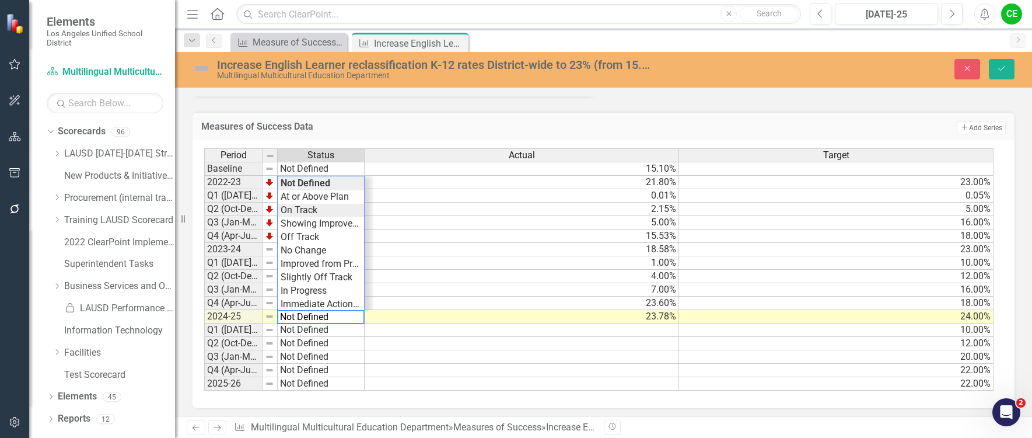
type textarea "On Track"
click at [310, 207] on div "Period Status Actual Target Baseline Not Defined 15.10% 2022-23 Off Track 21.80…" at bounding box center [599, 269] width 790 height 243
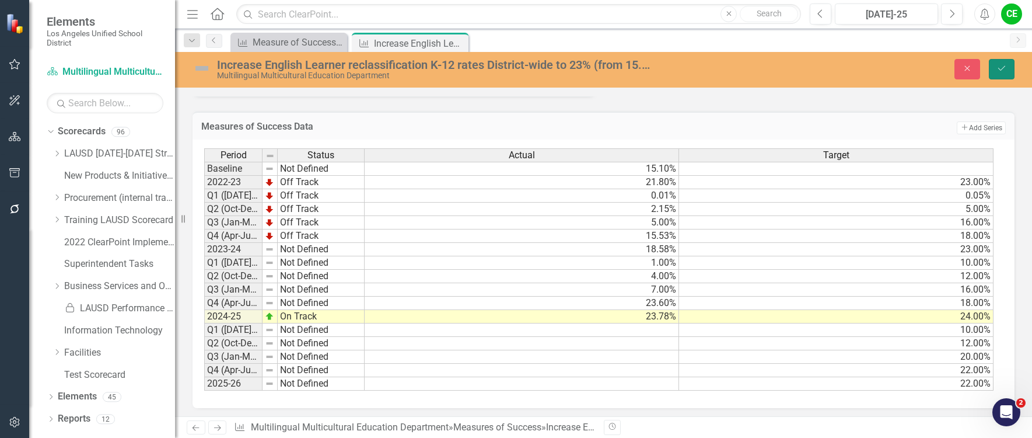
click at [1004, 71] on icon "Save" at bounding box center [1002, 68] width 11 height 8
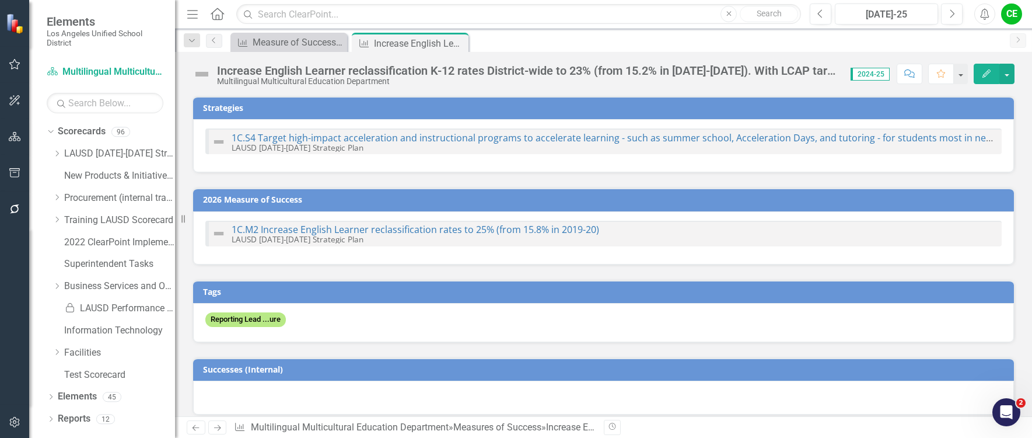
checkbox input "false"
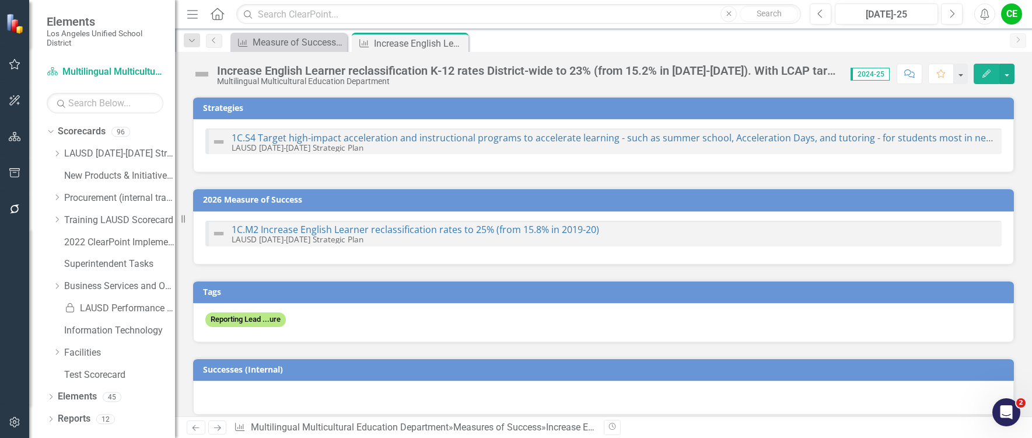
checkbox input "false"
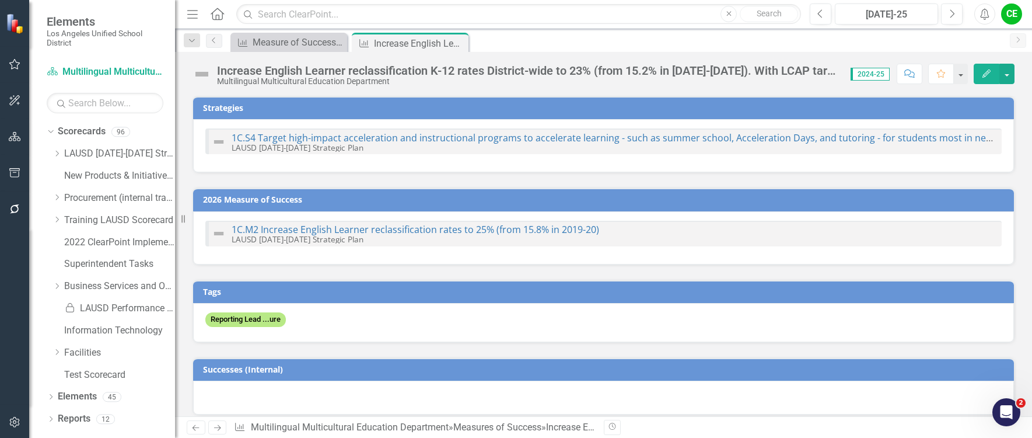
checkbox input "false"
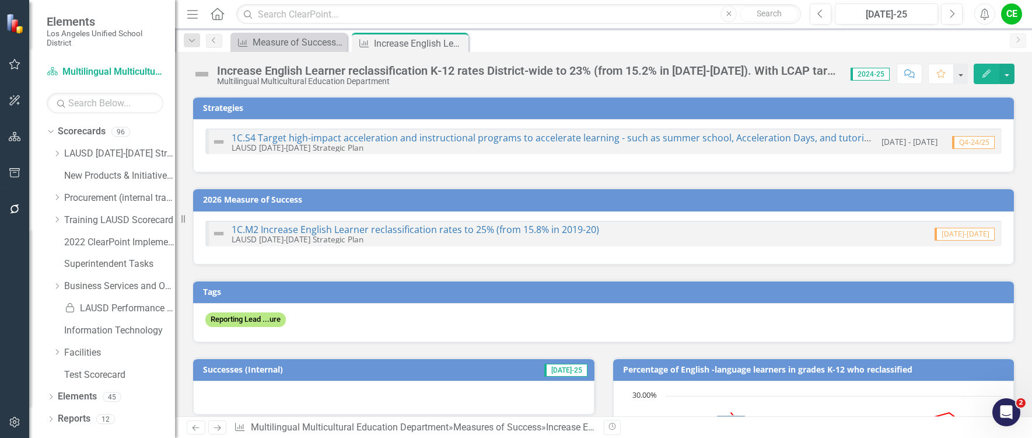
checkbox input "true"
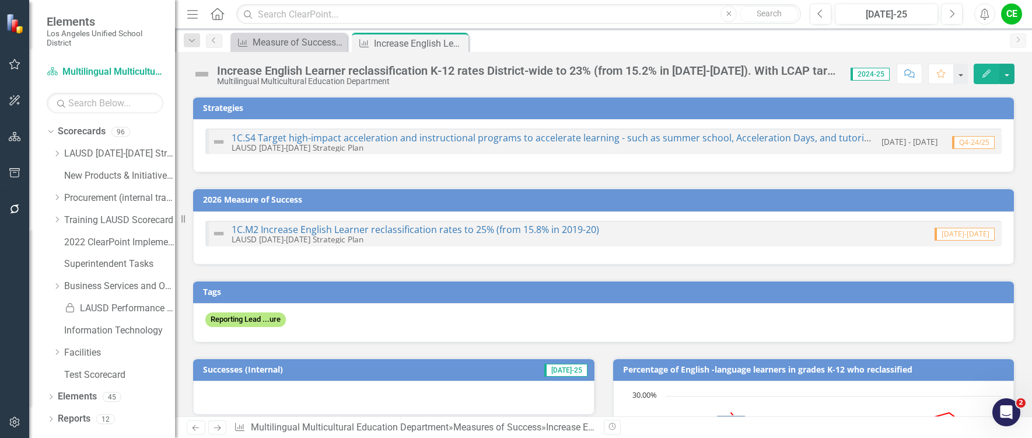
checkbox input "true"
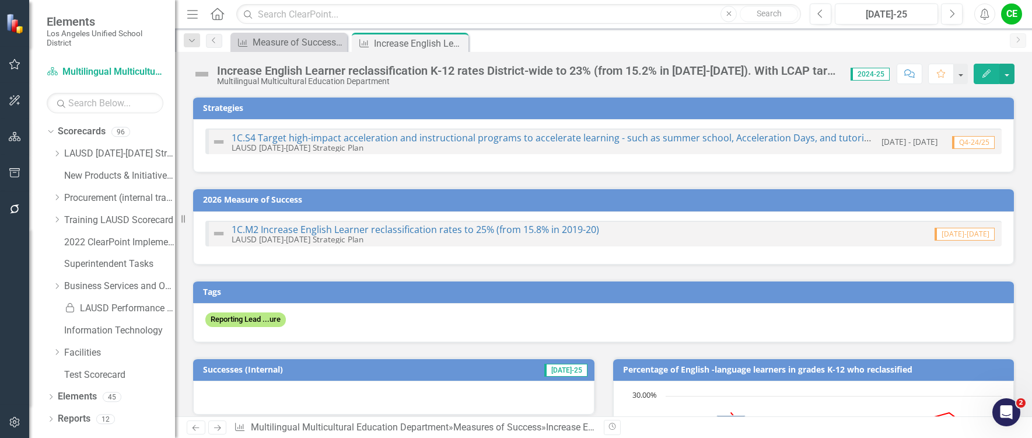
checkbox input "true"
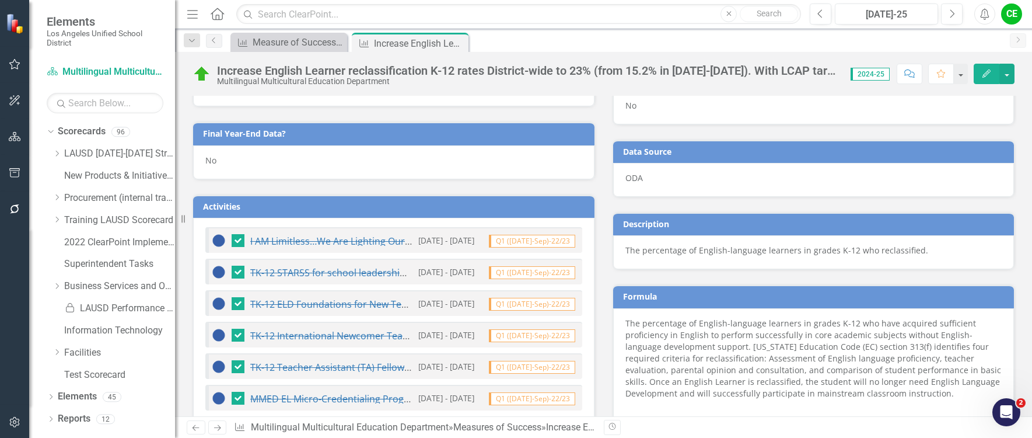
scroll to position [525, 0]
click at [227, 163] on div "No" at bounding box center [394, 163] width 402 height 34
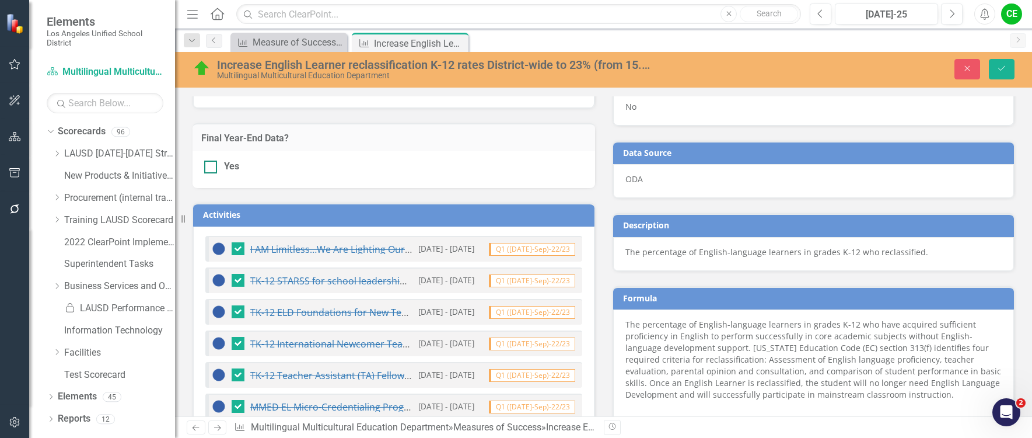
click at [212, 166] on div at bounding box center [210, 167] width 13 height 13
click at [212, 166] on input "Yes" at bounding box center [208, 165] width 8 height 8
checkbox input "true"
click at [1012, 68] on button "Save" at bounding box center [1002, 69] width 26 height 20
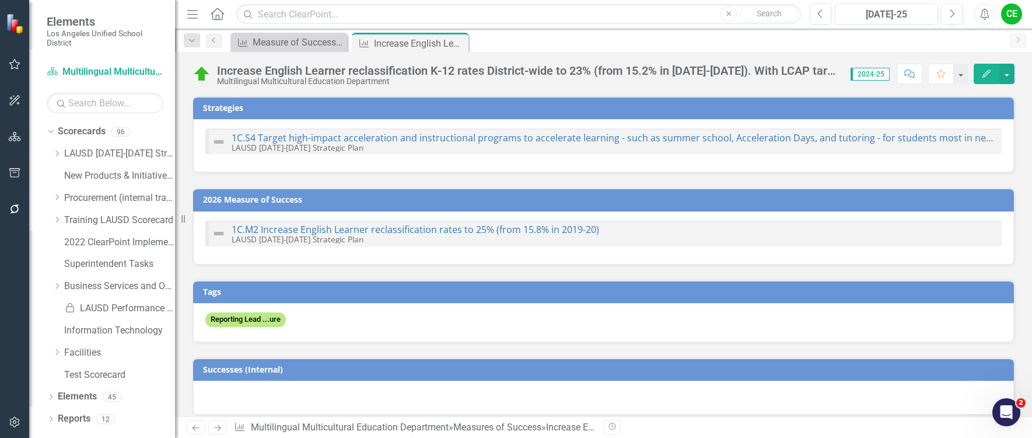
checkbox input "false"
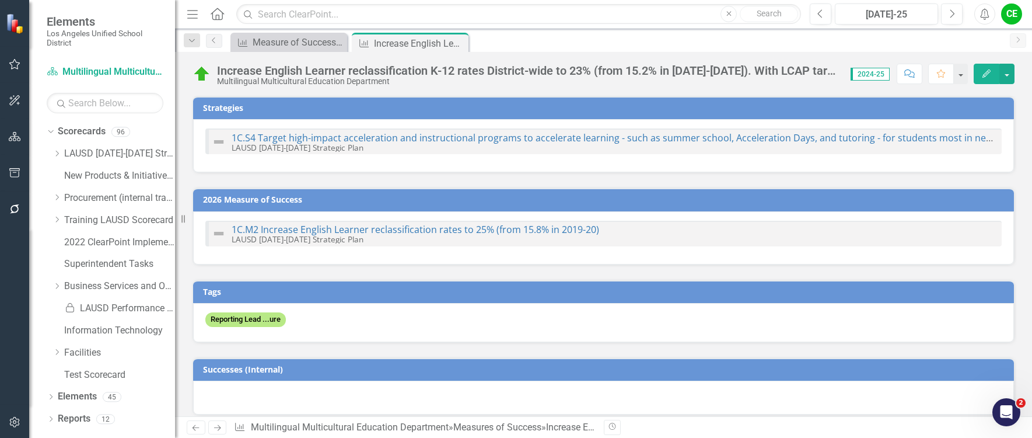
checkbox input "false"
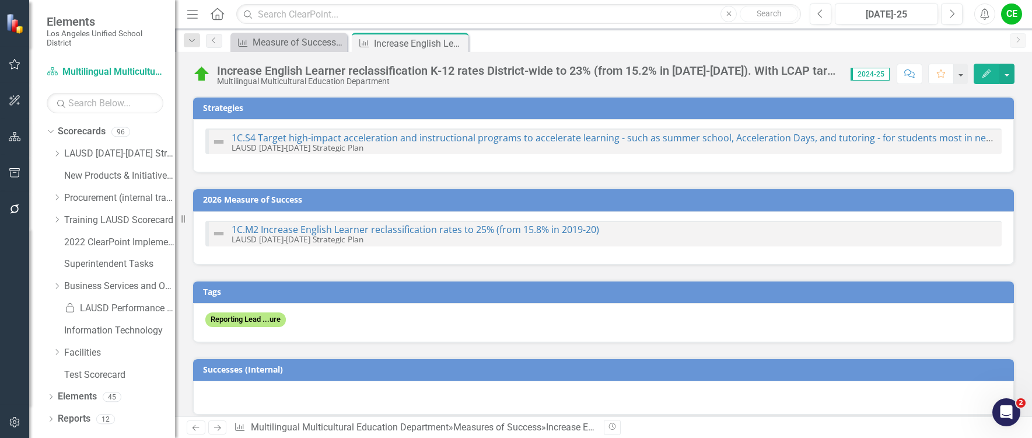
checkbox input "false"
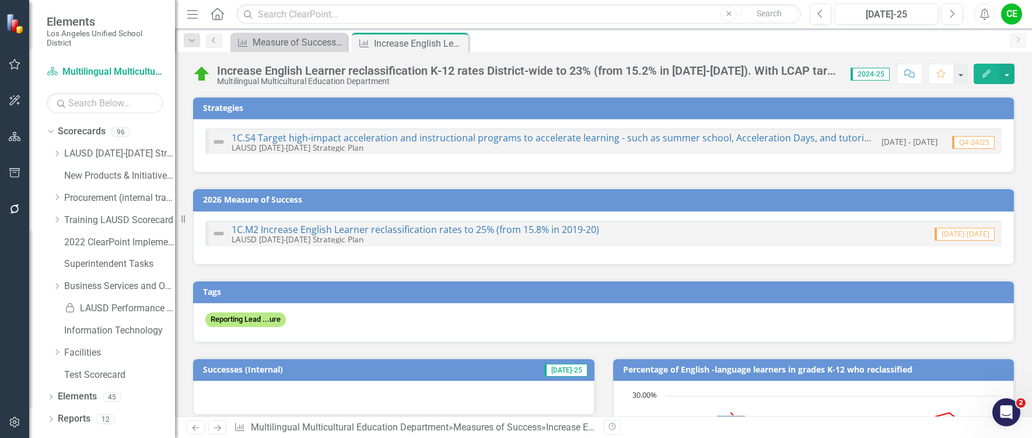
checkbox input "true"
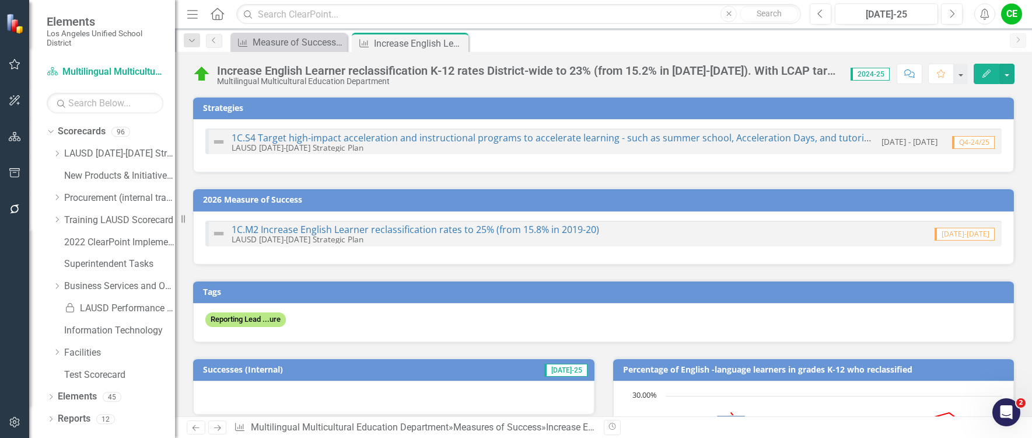
checkbox input "true"
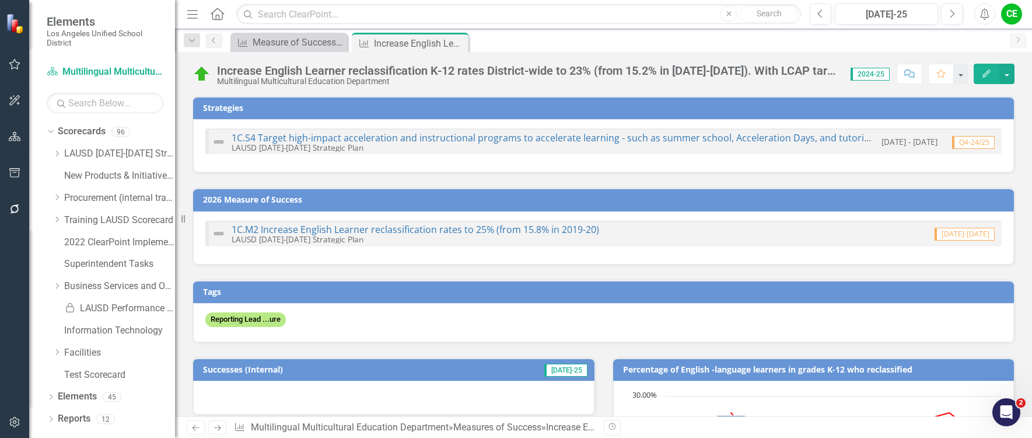
checkbox input "true"
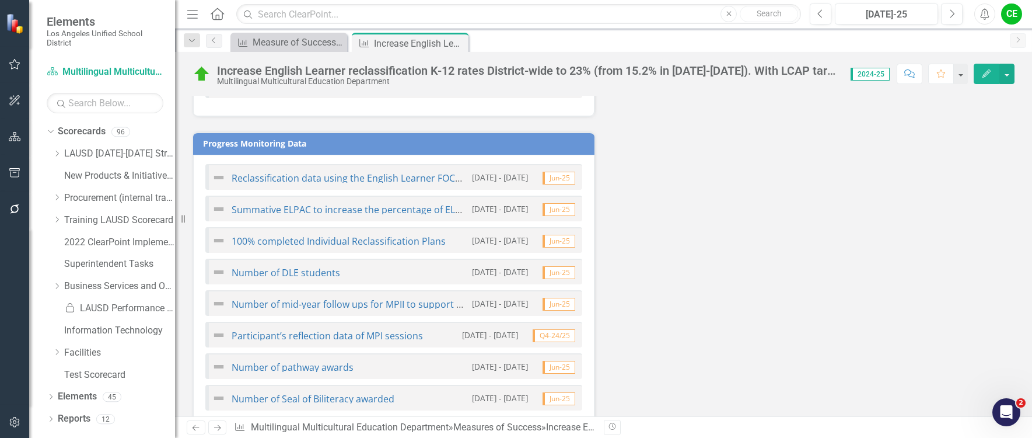
scroll to position [1109, 0]
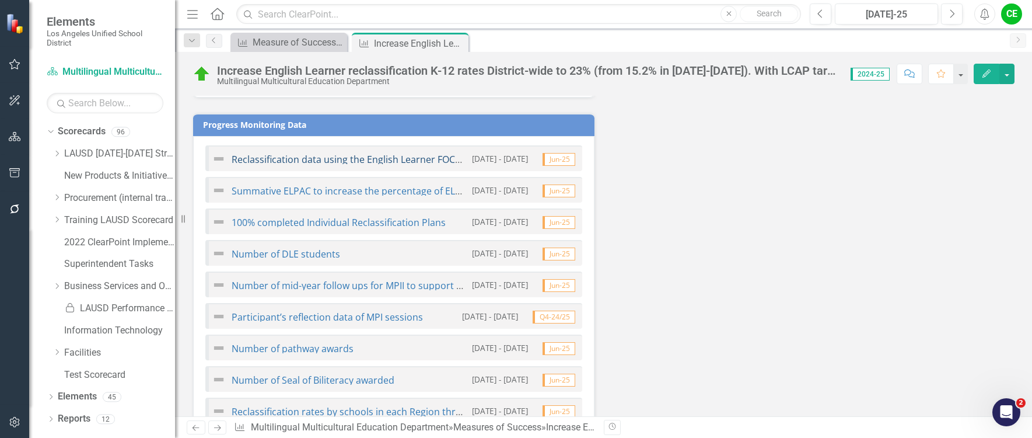
click at [360, 161] on link "Reclassification data using the English Learner FOCUS Dashboard and monthly Eng…" at bounding box center [521, 159] width 578 height 13
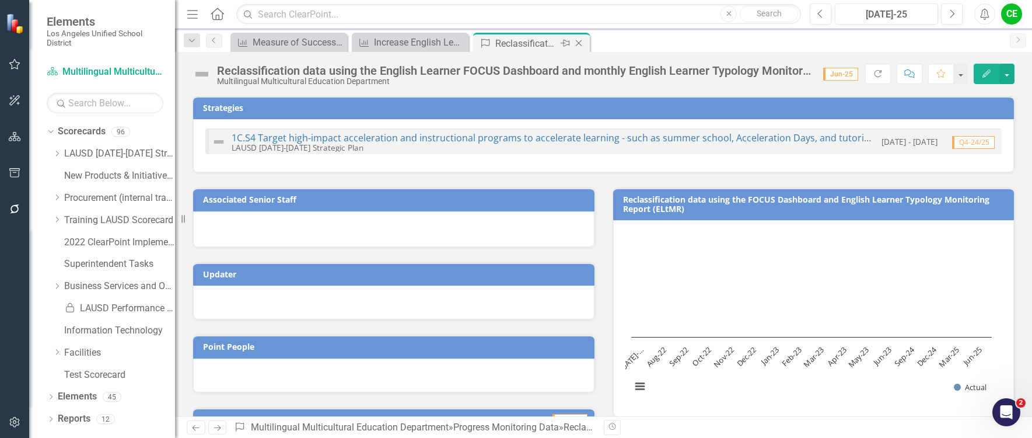
click at [580, 40] on icon "Close" at bounding box center [579, 43] width 12 height 9
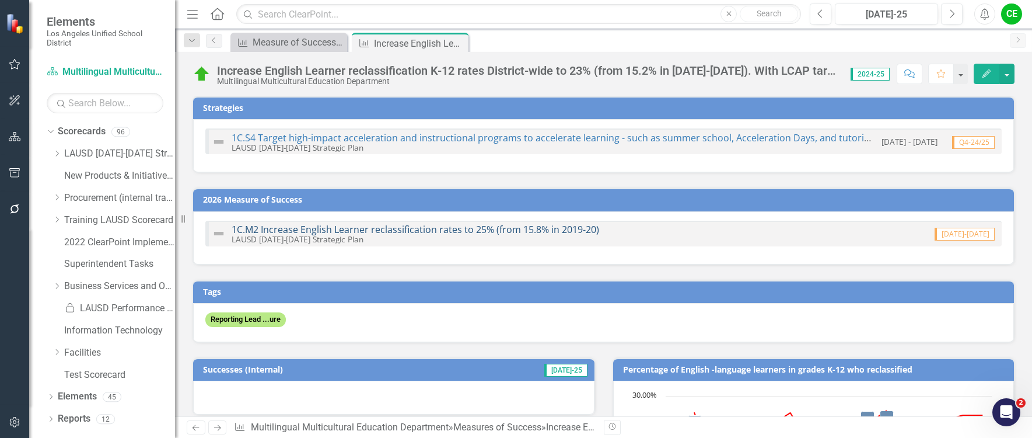
click at [448, 228] on link "1C.M2 Increase English Learner reclassification rates to 25% (from 15.8% in 201…" at bounding box center [416, 229] width 368 height 13
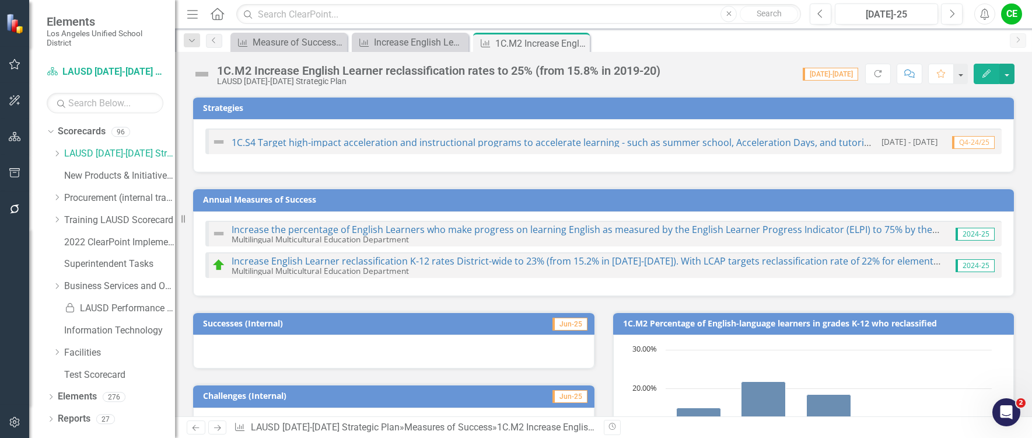
click at [513, 71] on div "1C.M2 Increase English Learner reclassification rates to 25% (from 15.8% in 201…" at bounding box center [439, 70] width 444 height 13
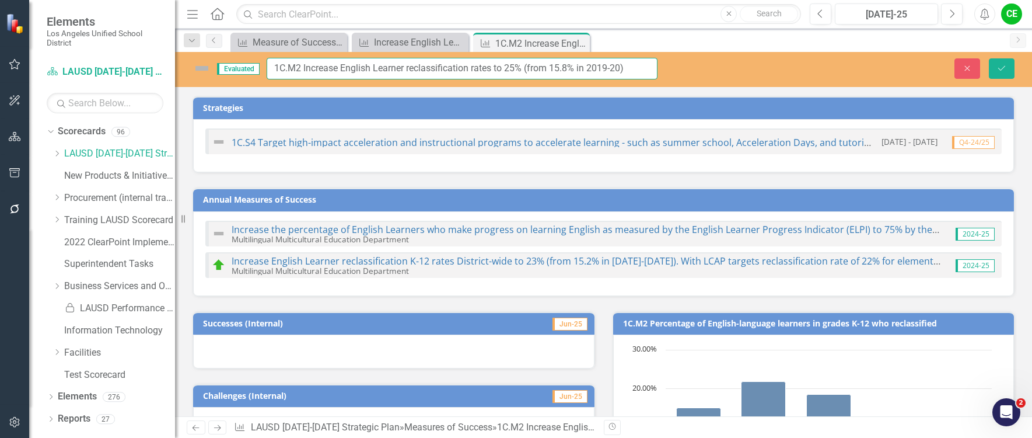
click at [507, 67] on input "1C.M2 Increase English Learner reclassification rates to 25% (from 15.8% in 201…" at bounding box center [462, 69] width 391 height 22
type input "1C.M2 Increase English Learner reclassification rates to 22% (from 15.8% in 201…"
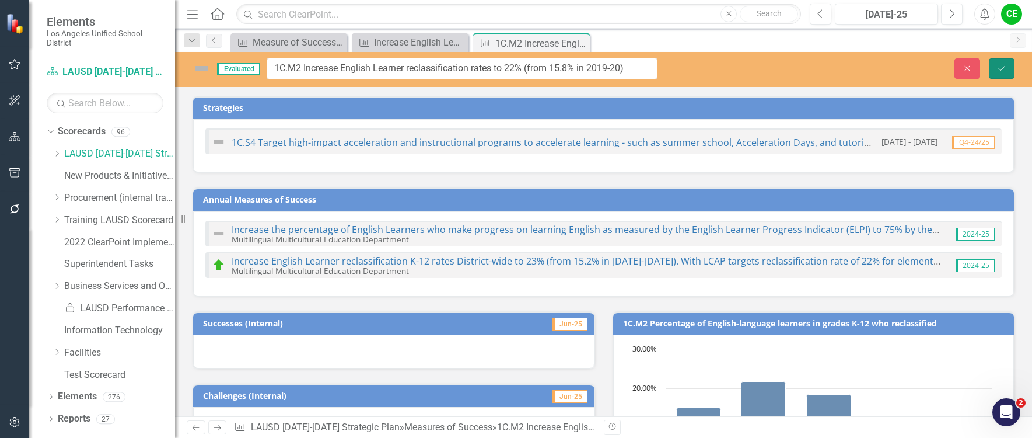
click at [1006, 64] on icon "Save" at bounding box center [1002, 68] width 11 height 8
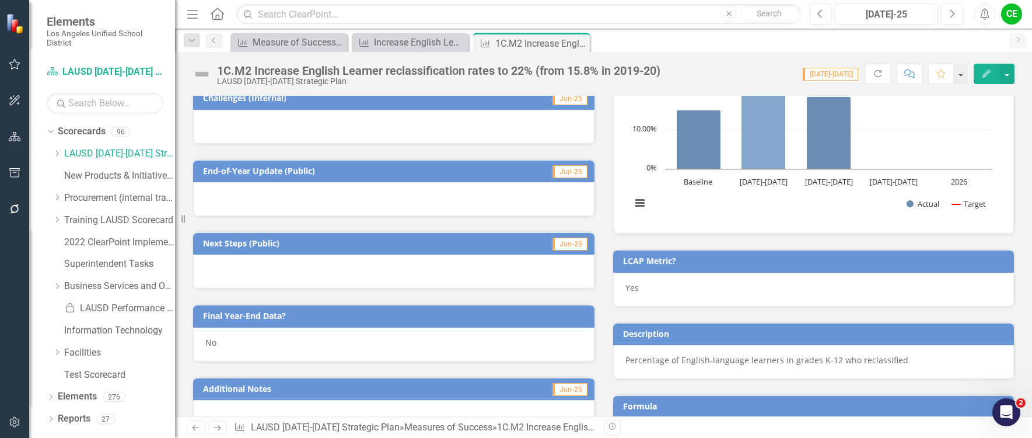
scroll to position [350, 0]
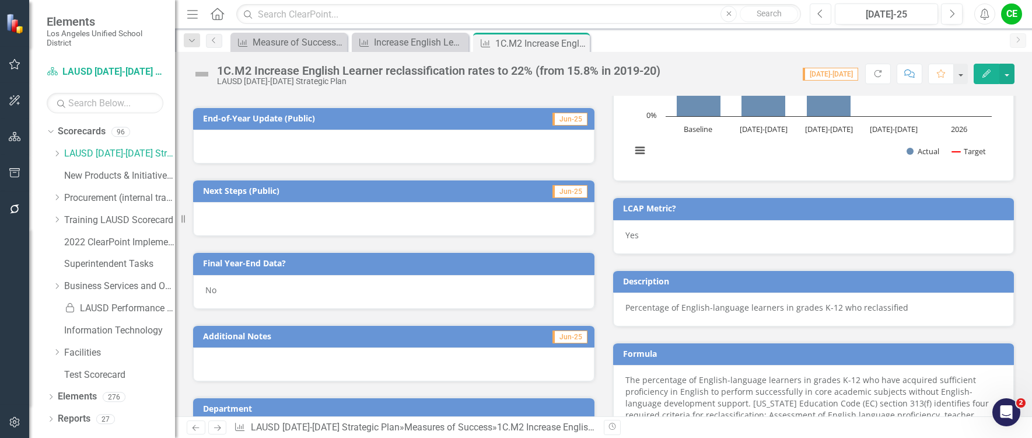
click at [827, 17] on button "Previous" at bounding box center [821, 14] width 22 height 21
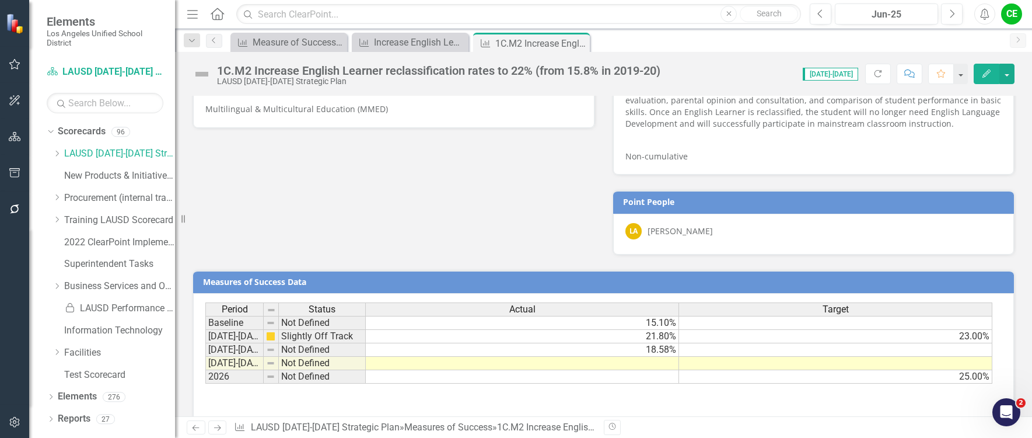
scroll to position [709, 0]
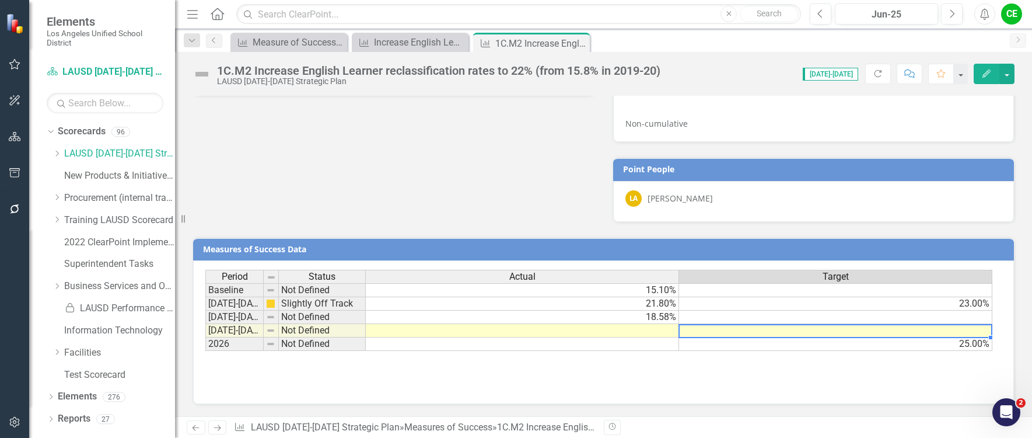
click at [205, 325] on div "Period Status Actual Target Baseline Not Defined 15.10% [DATE]-[DATE] Slightly …" at bounding box center [205, 310] width 0 height 81
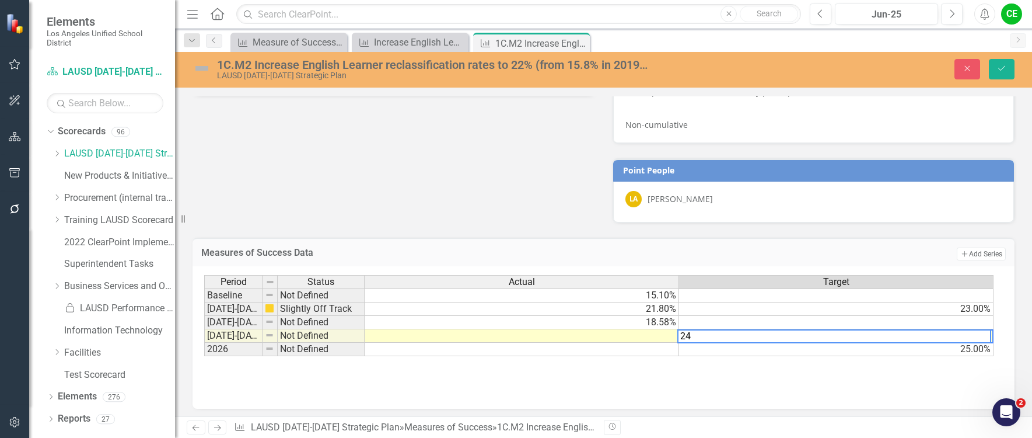
type textarea "24"
click at [624, 339] on td at bounding box center [522, 335] width 315 height 13
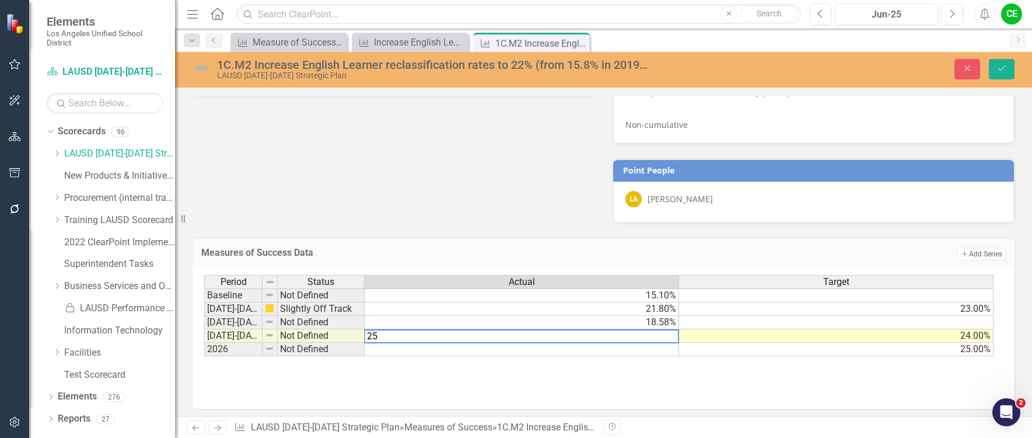
click at [733, 350] on td "25.00%" at bounding box center [836, 349] width 315 height 13
click at [653, 339] on td "22.00%" at bounding box center [522, 335] width 315 height 13
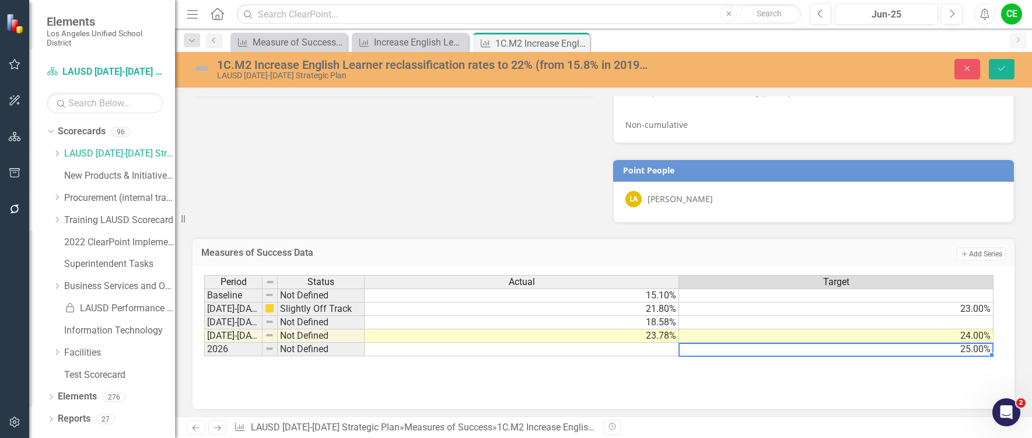
click at [712, 351] on td "25.00%" at bounding box center [836, 349] width 315 height 13
type textarea "22"
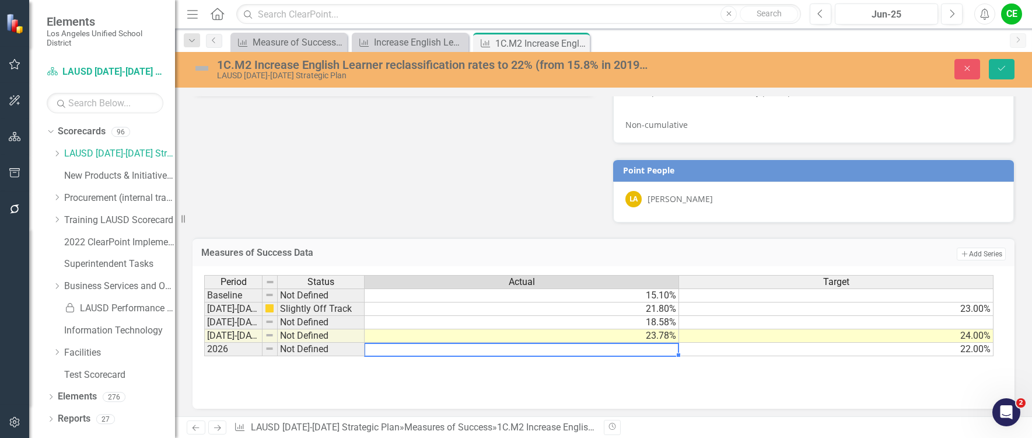
click at [623, 352] on td at bounding box center [522, 349] width 315 height 13
click at [1003, 69] on icon "Save" at bounding box center [1002, 68] width 11 height 8
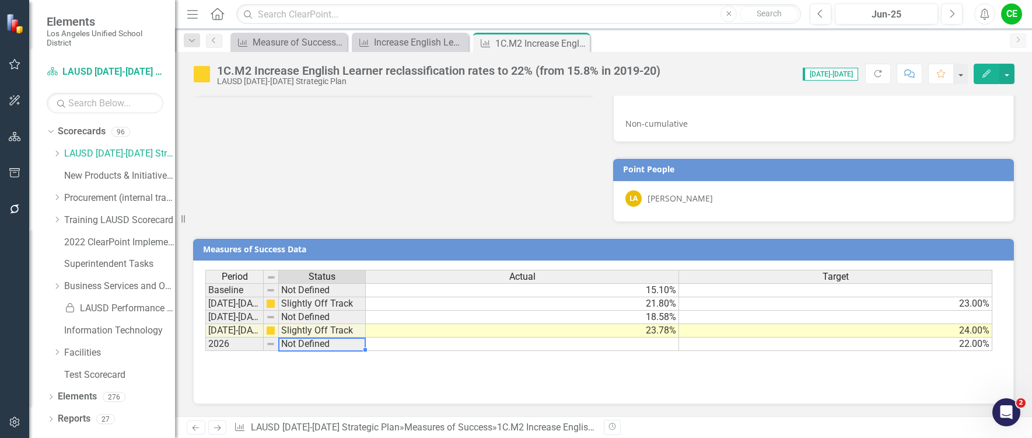
click at [330, 345] on td "Not Defined" at bounding box center [322, 343] width 87 height 13
click at [393, 363] on div "Period Status Actual Target Baseline Not Defined 15.10% [DATE]-[DATE] Slightly …" at bounding box center [603, 328] width 797 height 117
click at [321, 344] on td "Not Defined" at bounding box center [322, 343] width 87 height 13
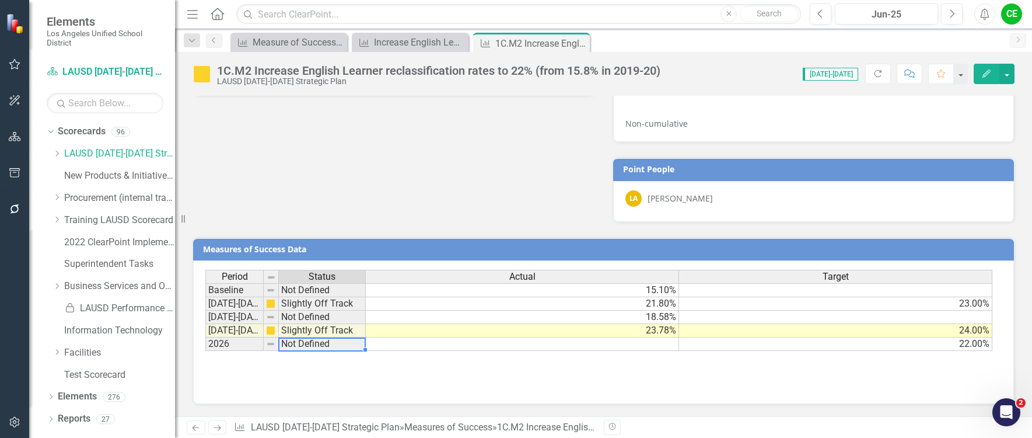
click at [334, 344] on td "Not Defined" at bounding box center [322, 343] width 87 height 13
click at [340, 343] on td "Not Defined" at bounding box center [322, 343] width 87 height 13
click at [395, 388] on div "Period Status Actual Target Baseline Not Defined 15.10% [DATE]-[DATE] Slightly …" at bounding box center [603, 332] width 821 height 144
click at [340, 343] on td "Not Defined" at bounding box center [322, 343] width 87 height 13
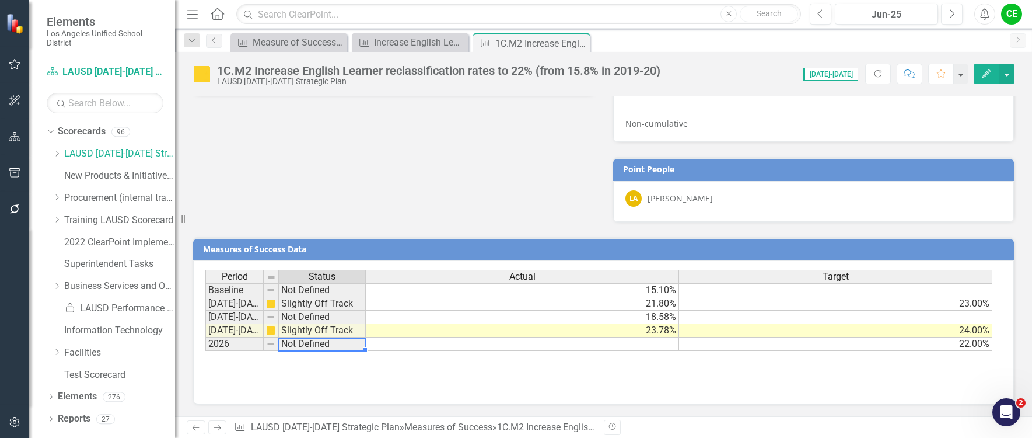
click at [340, 343] on td "Not Defined" at bounding box center [322, 343] width 87 height 13
click at [335, 343] on td "Not Defined" at bounding box center [322, 343] width 87 height 13
click at [1006, 72] on button "button" at bounding box center [1007, 74] width 15 height 20
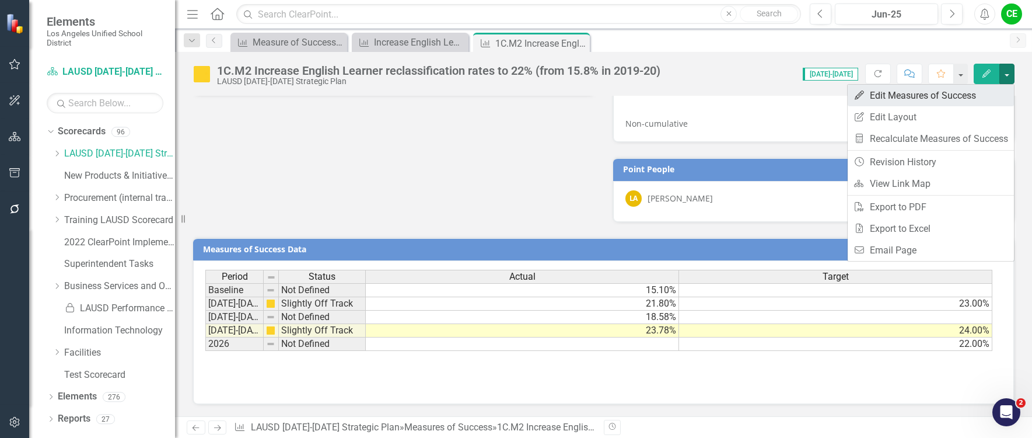
click at [919, 93] on link "Edit Edit Measures of Success" at bounding box center [931, 96] width 166 height 22
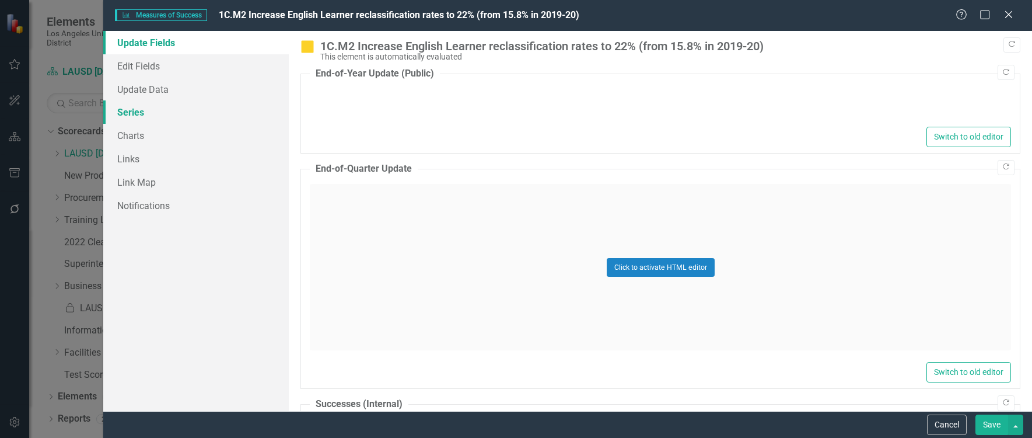
click at [130, 111] on link "Series" at bounding box center [196, 111] width 186 height 23
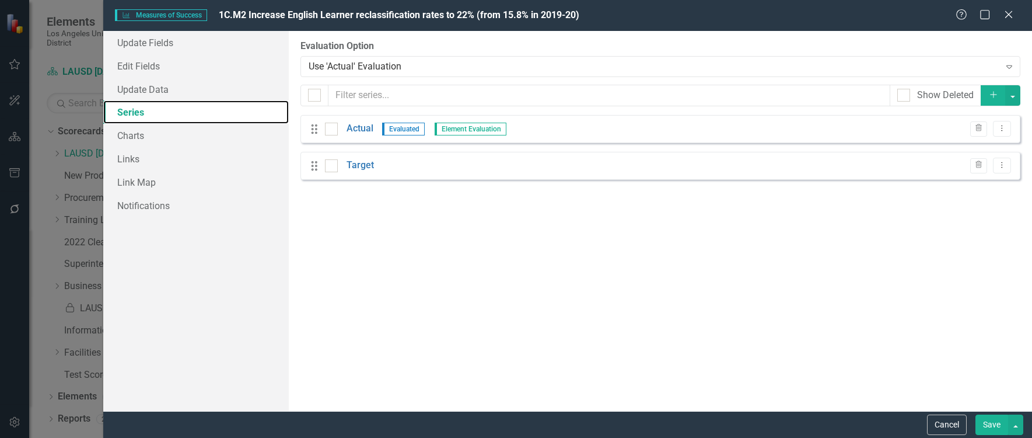
scroll to position [0, 0]
click at [364, 128] on link "Actual" at bounding box center [360, 128] width 27 height 13
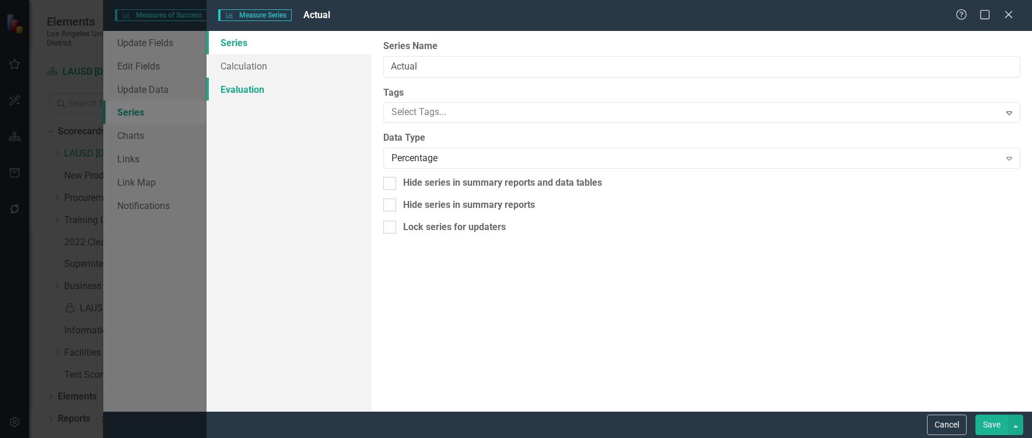
click at [237, 86] on link "Evaluation" at bounding box center [289, 89] width 165 height 23
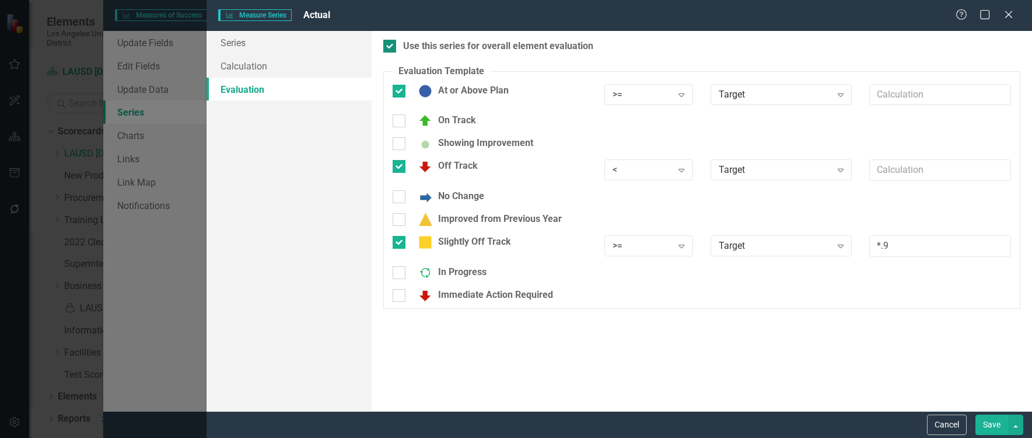
click at [389, 47] on input "Use this series for overall element evaluation" at bounding box center [387, 44] width 8 height 8
checkbox input "false"
click at [401, 84] on div "At or Above Plan" at bounding box center [490, 91] width 194 height 14
click at [400, 85] on input "At or Above Plan" at bounding box center [397, 89] width 8 height 8
checkbox input "false"
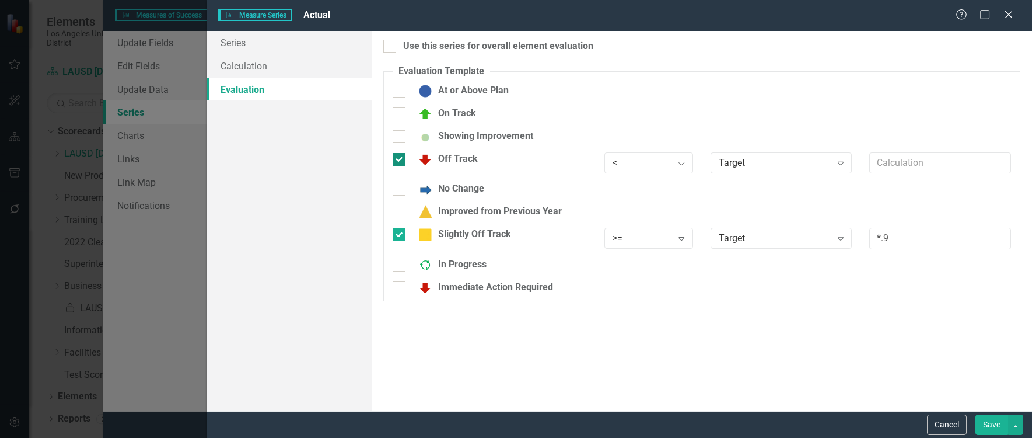
click at [400, 154] on input "Off Track" at bounding box center [397, 157] width 8 height 8
checkbox input "false"
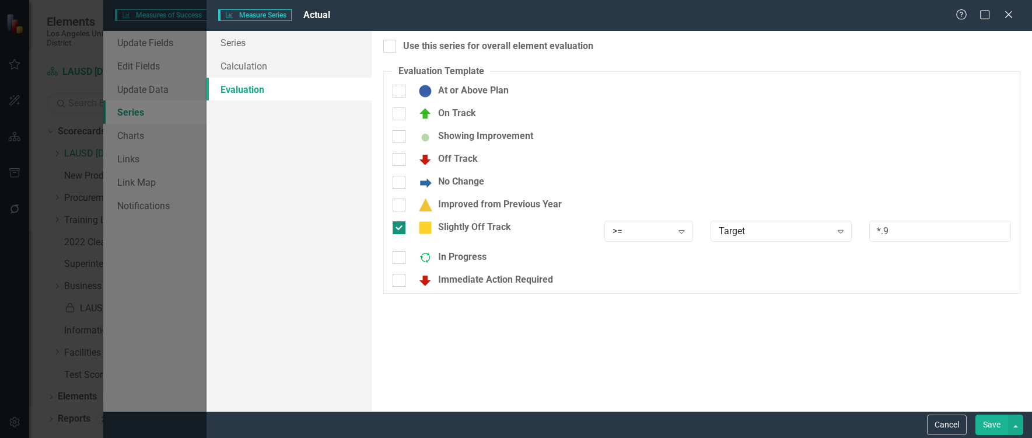
click at [397, 227] on input "Slightly Off Track" at bounding box center [397, 225] width 8 height 8
checkbox input "false"
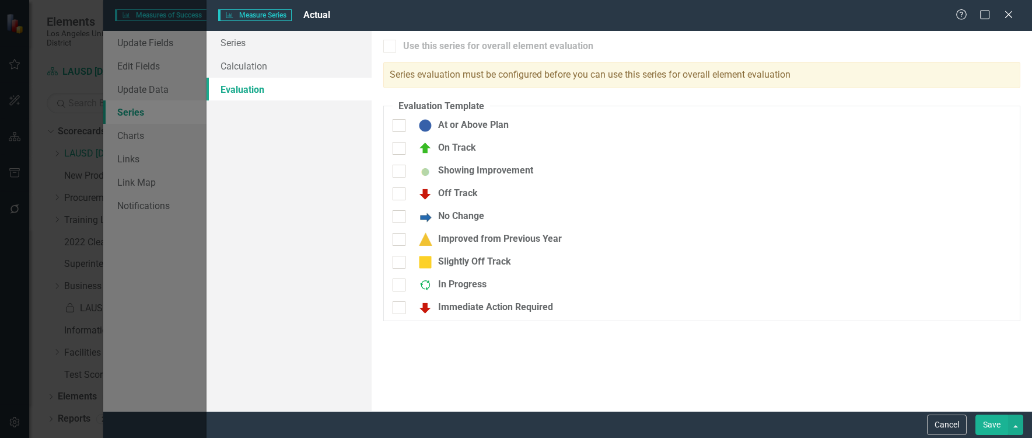
click at [998, 425] on button "Save" at bounding box center [992, 424] width 33 height 20
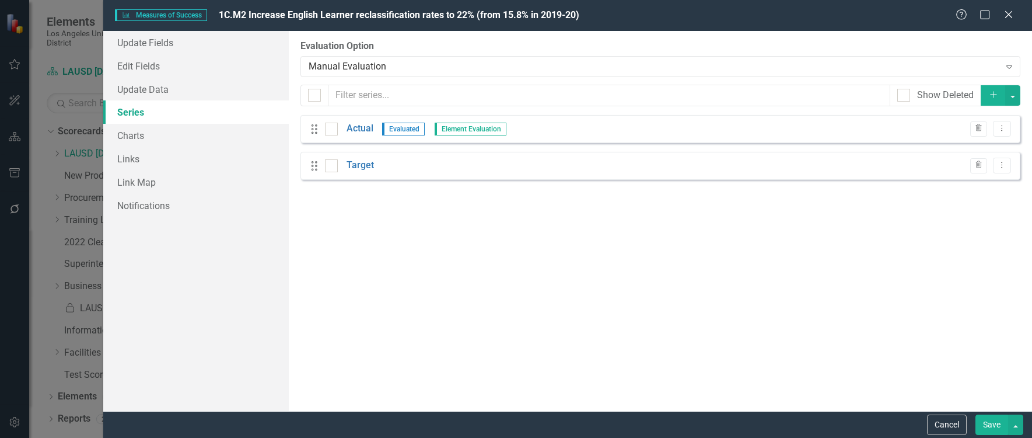
click at [997, 421] on button "Save" at bounding box center [992, 424] width 33 height 20
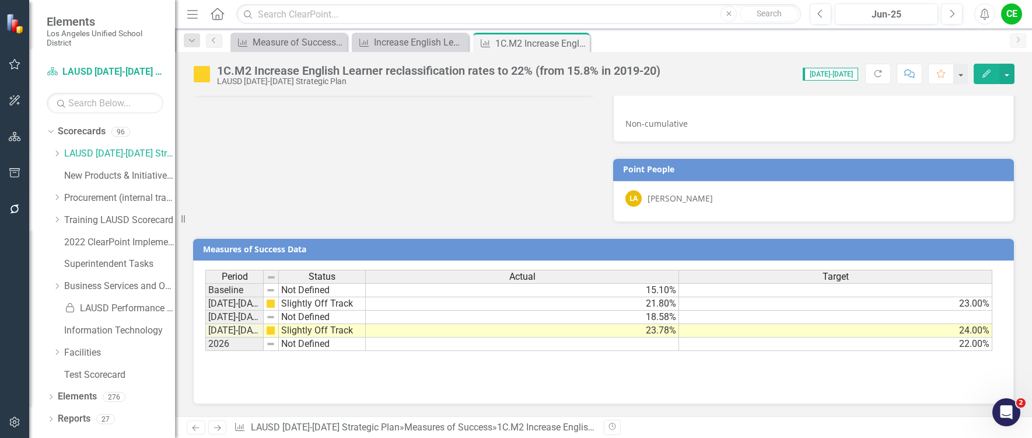
click at [311, 343] on td "Not Defined" at bounding box center [322, 343] width 87 height 13
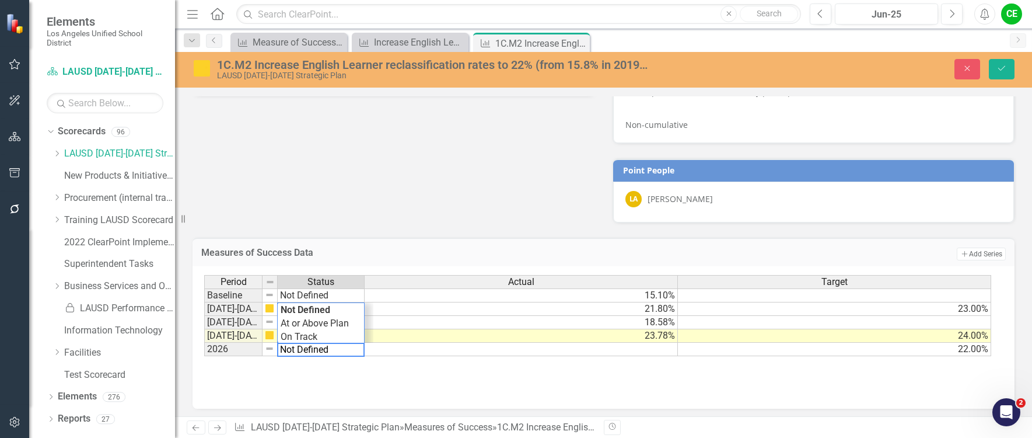
click at [311, 343] on textarea "Not Defined" at bounding box center [321, 350] width 88 height 14
click at [315, 335] on div "Period Status Actual Target Baseline Not Defined 15.10% [DATE]-[DATE] Slightly …" at bounding box center [599, 316] width 790 height 82
drag, startPoint x: 322, startPoint y: 355, endPoint x: 319, endPoint y: 349, distance: 6.5
click at [321, 355] on div at bounding box center [320, 355] width 87 height 1
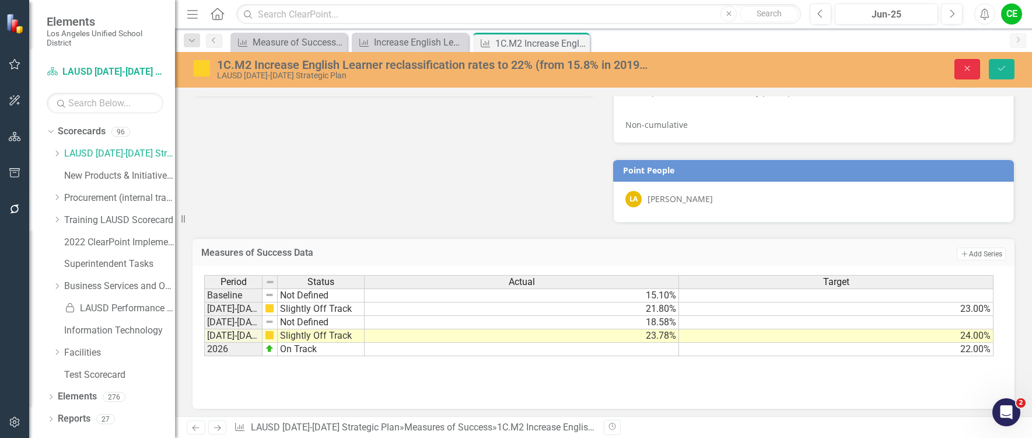
click at [971, 66] on icon "Close" at bounding box center [967, 68] width 11 height 8
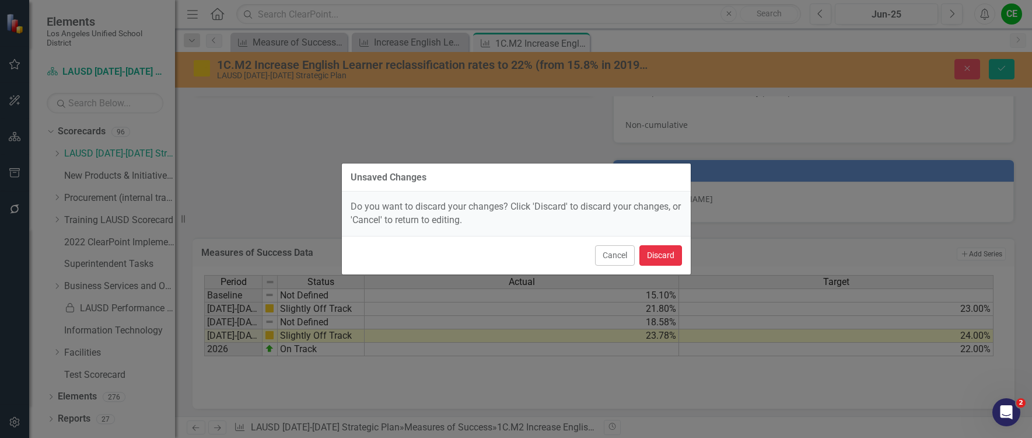
click at [668, 256] on button "Discard" at bounding box center [661, 255] width 43 height 20
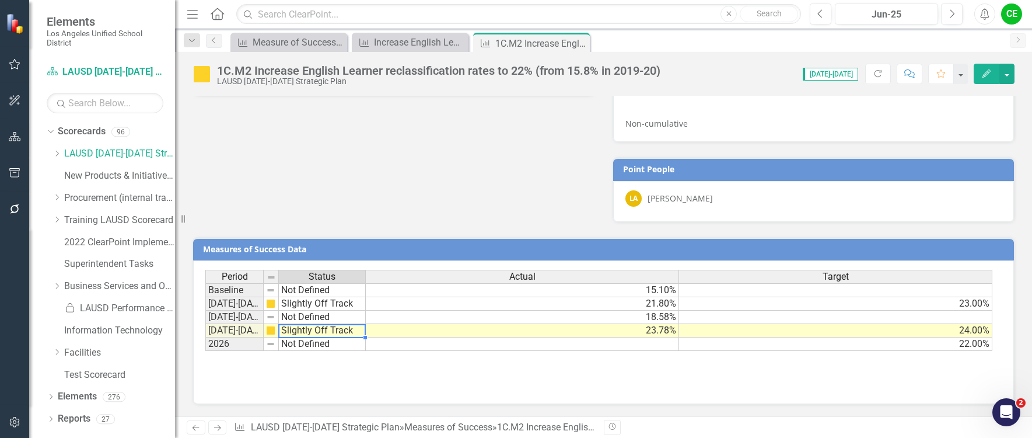
click at [315, 333] on td "Slightly Off Track" at bounding box center [322, 330] width 87 height 13
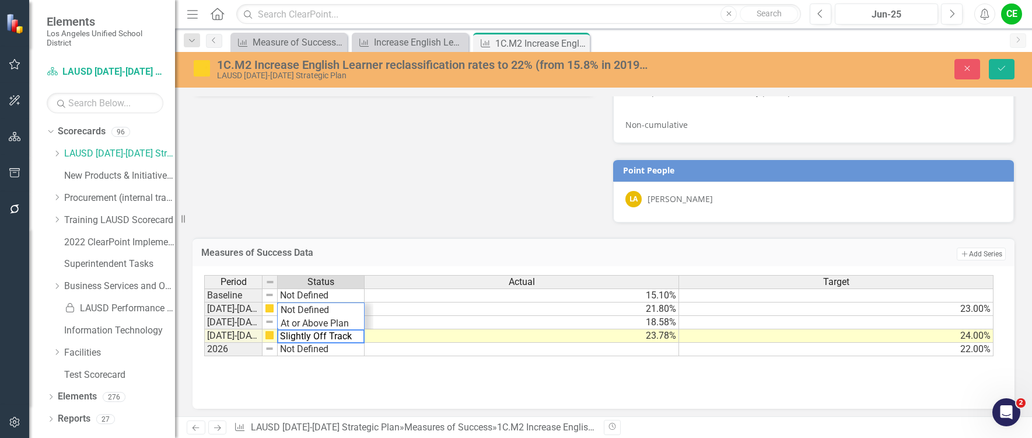
drag, startPoint x: 351, startPoint y: 339, endPoint x: 229, endPoint y: 334, distance: 122.7
click at [229, 334] on div "Period Status Actual Target Baseline Not Defined 15.10% [DATE]-[DATE] Slightly …" at bounding box center [599, 316] width 790 height 82
click at [306, 322] on div "Period Status Actual Target Baseline Not Defined 15.10% [DATE]-[DATE] Slightly …" at bounding box center [599, 316] width 790 height 82
type textarea "On Track"
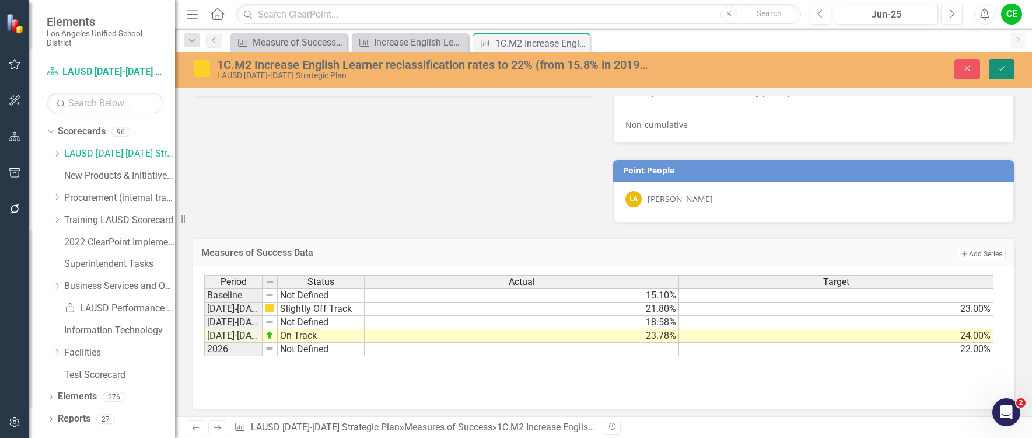
click at [1007, 69] on icon "Save" at bounding box center [1002, 68] width 11 height 8
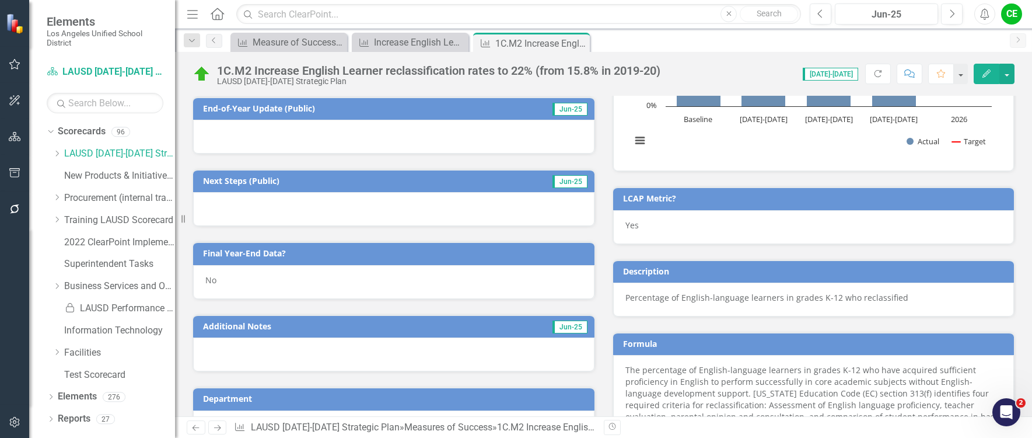
scroll to position [359, 0]
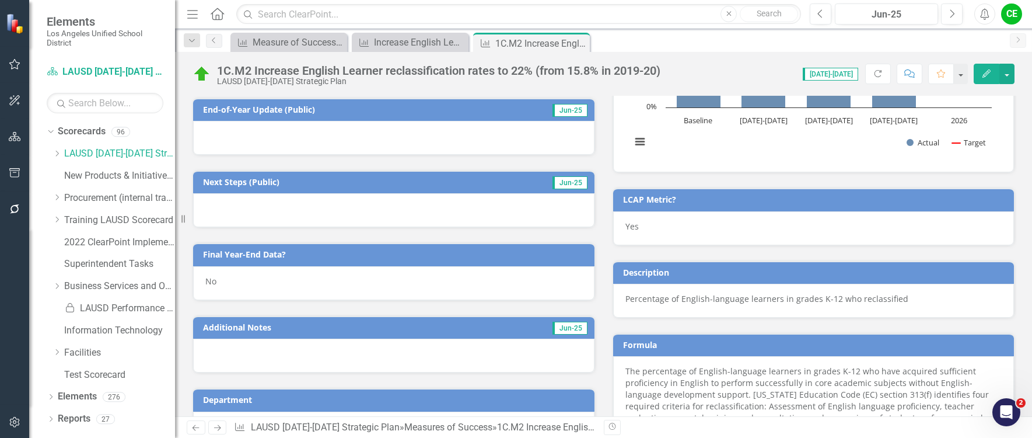
click at [243, 281] on div "No" at bounding box center [394, 283] width 402 height 34
click at [243, 280] on div "No" at bounding box center [394, 283] width 402 height 34
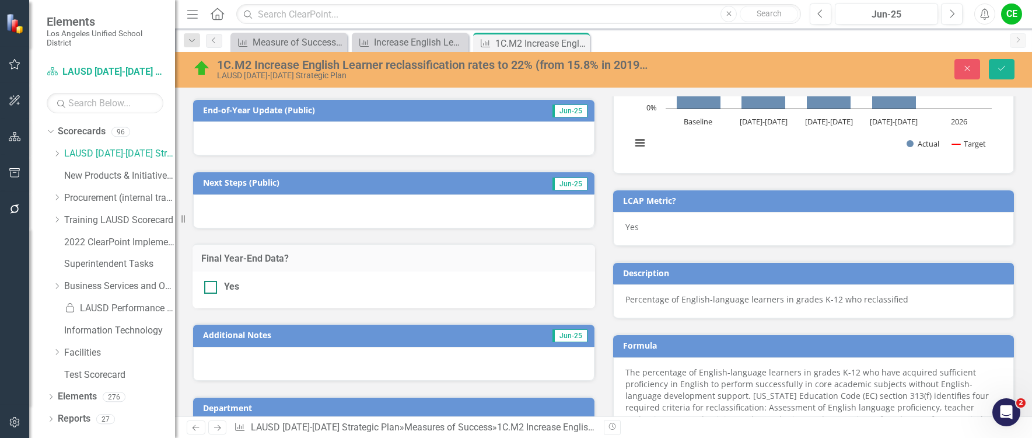
click at [211, 285] on input "Yes" at bounding box center [208, 285] width 8 height 8
checkbox input "true"
click at [996, 68] on button "Save" at bounding box center [1002, 69] width 26 height 20
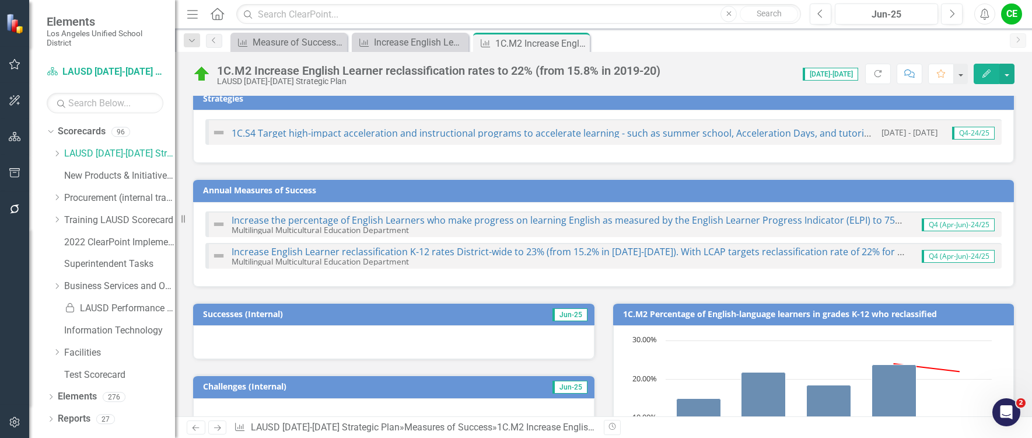
scroll to position [0, 0]
